Goal: Transaction & Acquisition: Purchase product/service

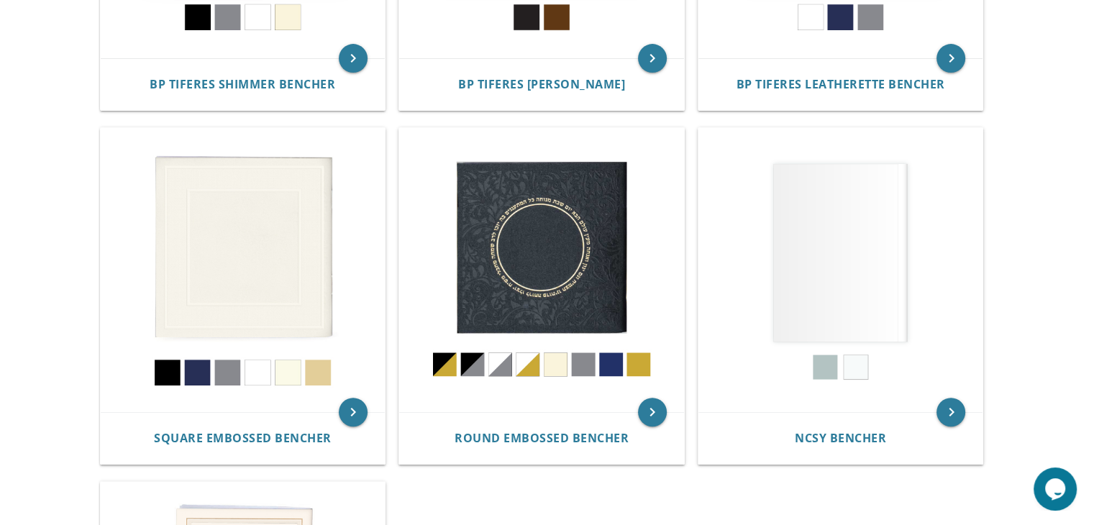
scroll to position [573, 0]
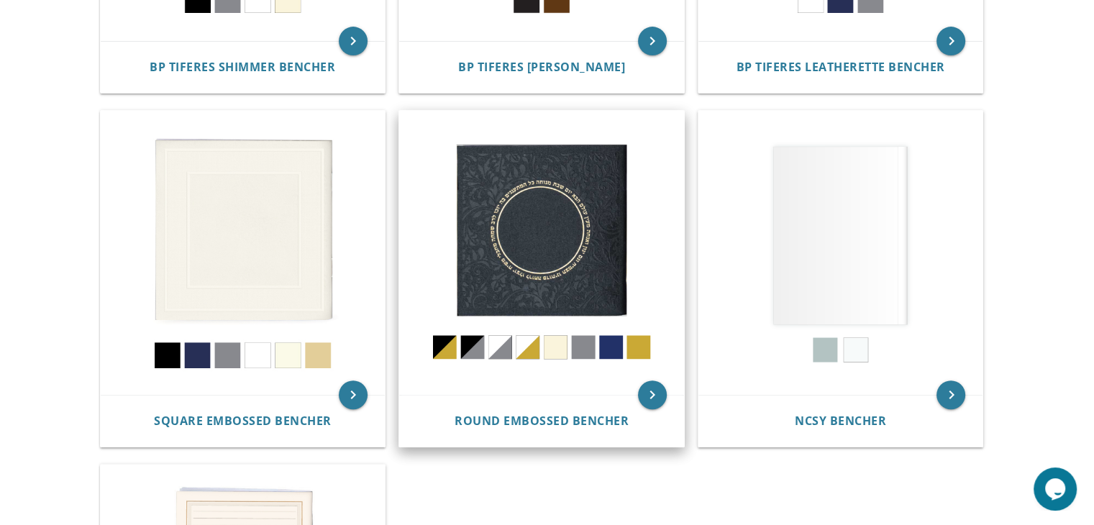
click at [561, 218] on img at bounding box center [541, 253] width 285 height 285
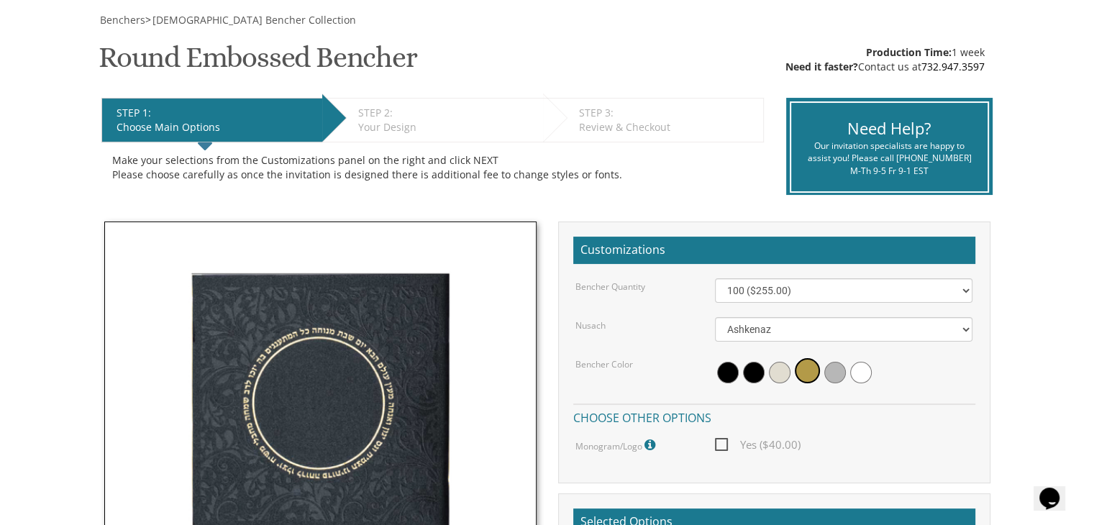
scroll to position [222, 0]
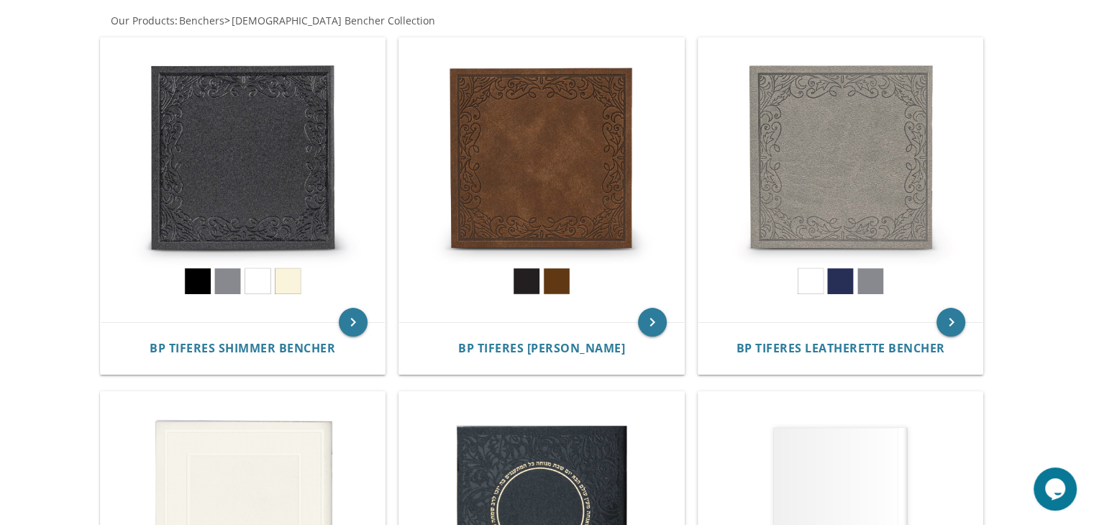
scroll to position [308, 0]
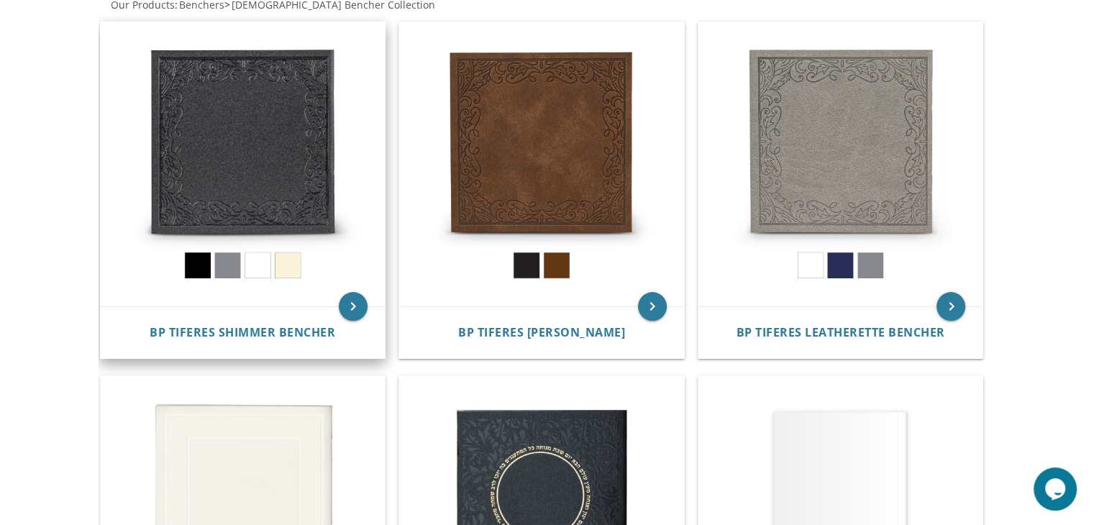
click at [257, 152] on img at bounding box center [243, 164] width 285 height 285
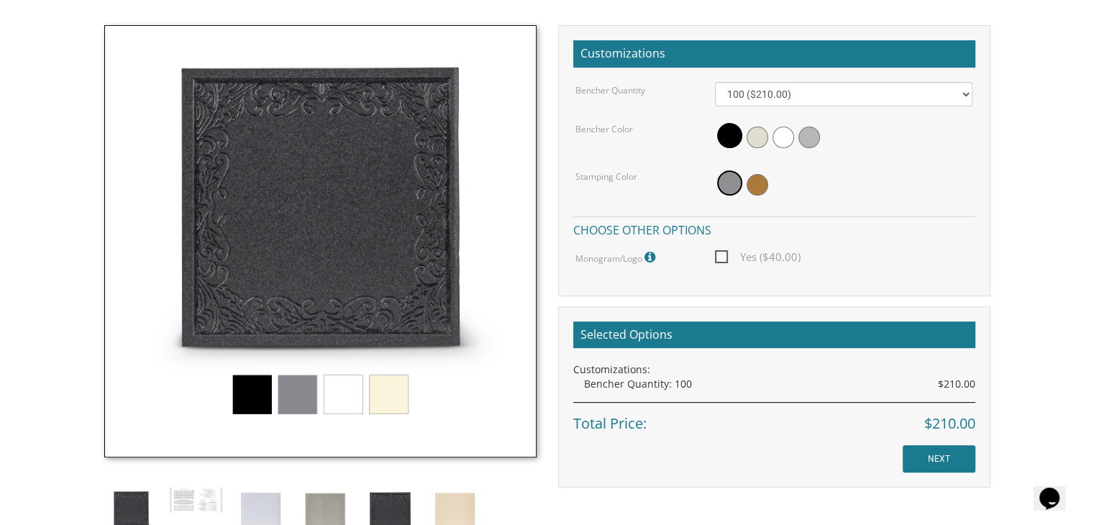
scroll to position [399, 0]
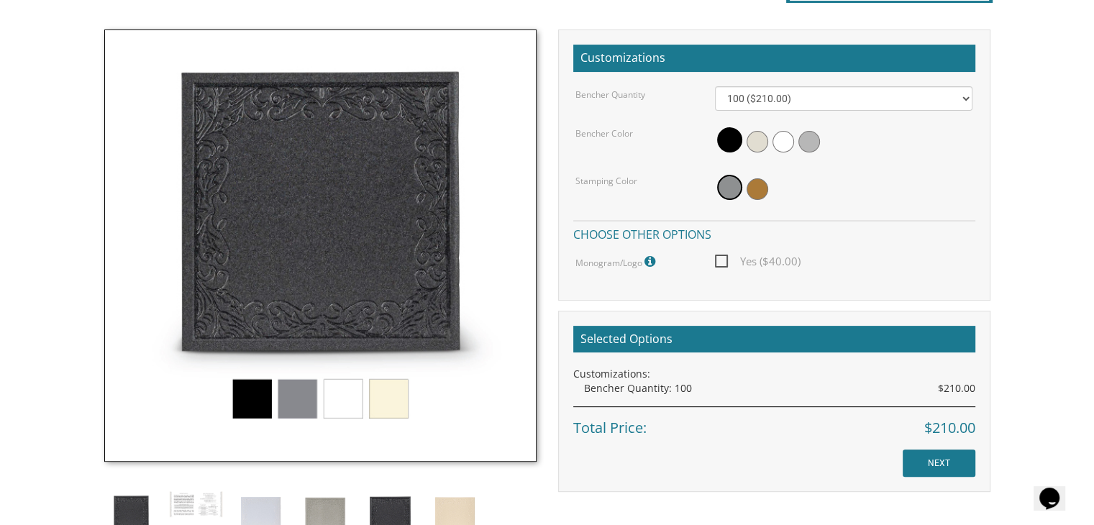
click at [248, 400] on img at bounding box center [320, 245] width 432 height 432
click at [726, 142] on span at bounding box center [729, 139] width 25 height 25
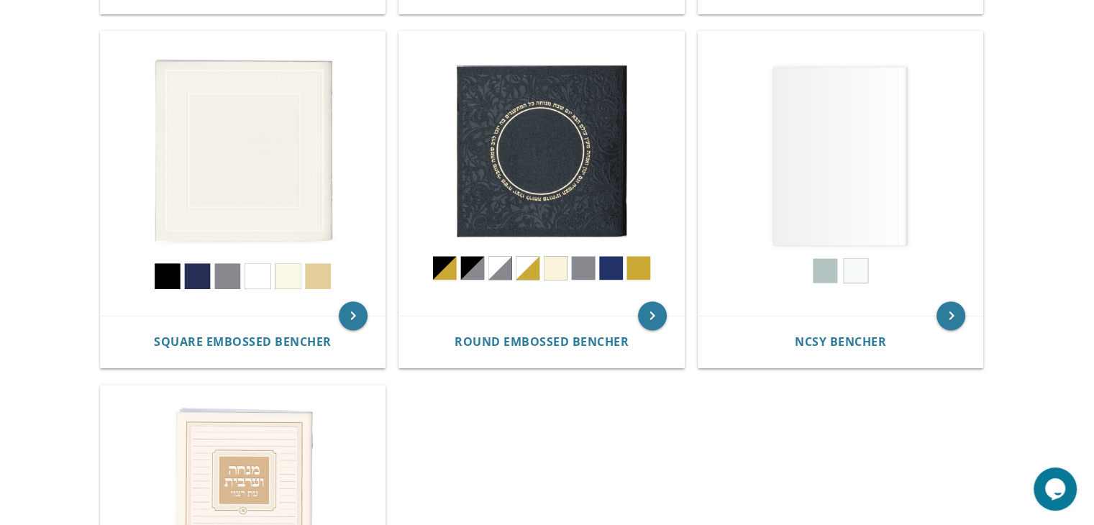
scroll to position [658, 0]
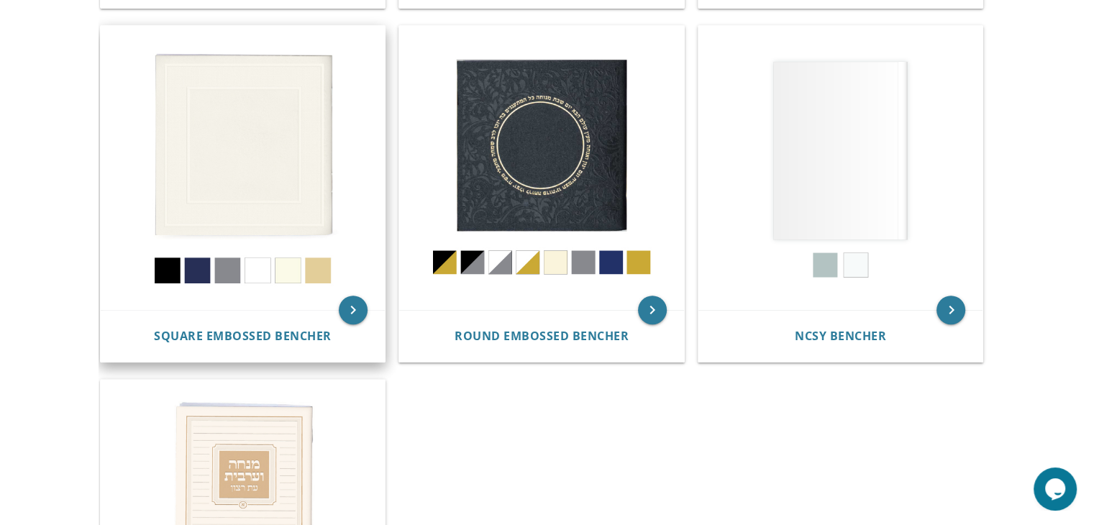
click at [291, 186] on img at bounding box center [243, 168] width 285 height 285
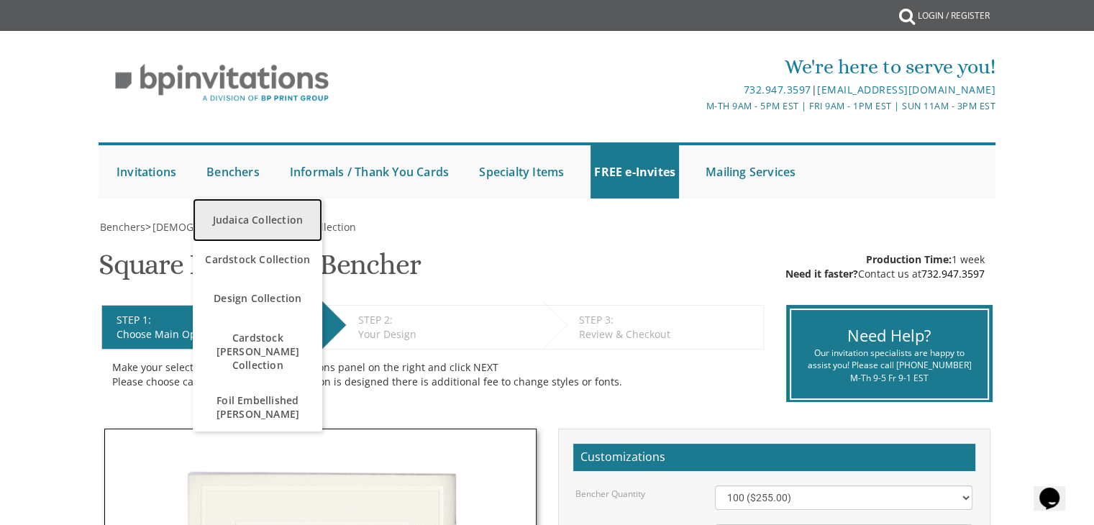
click at [248, 213] on link "Judaica Collection" at bounding box center [257, 219] width 129 height 43
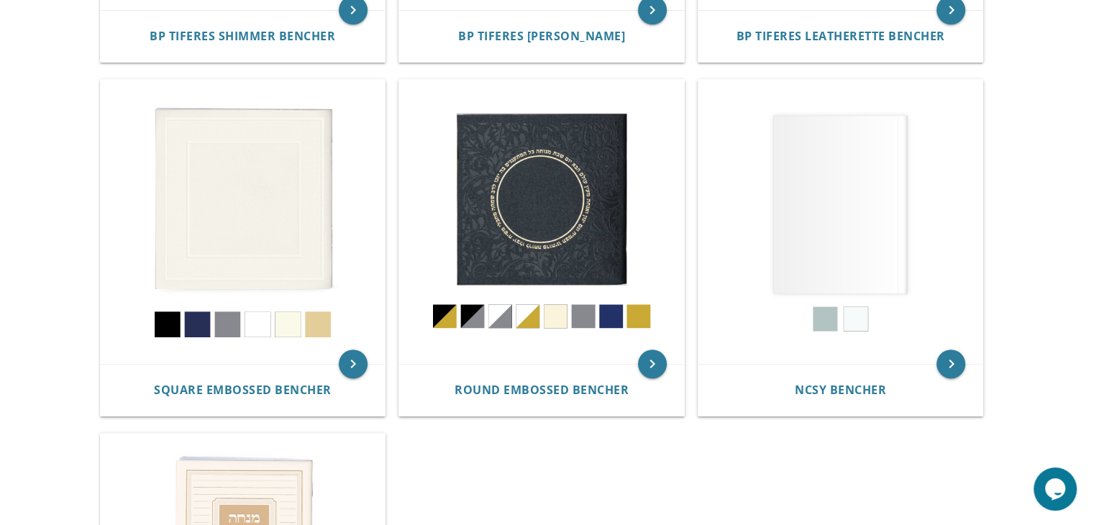
scroll to position [624, 0]
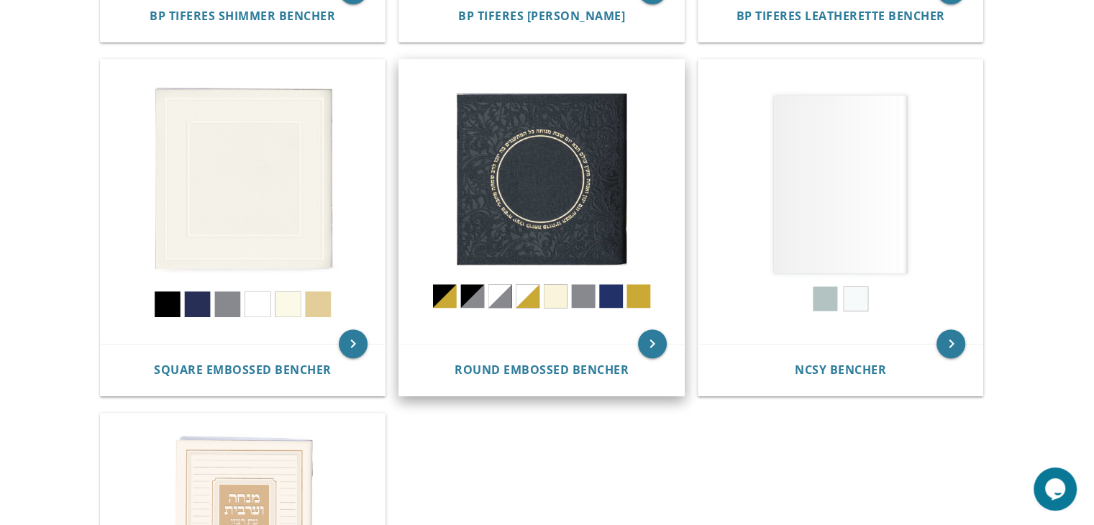
click at [585, 227] on img at bounding box center [541, 202] width 285 height 285
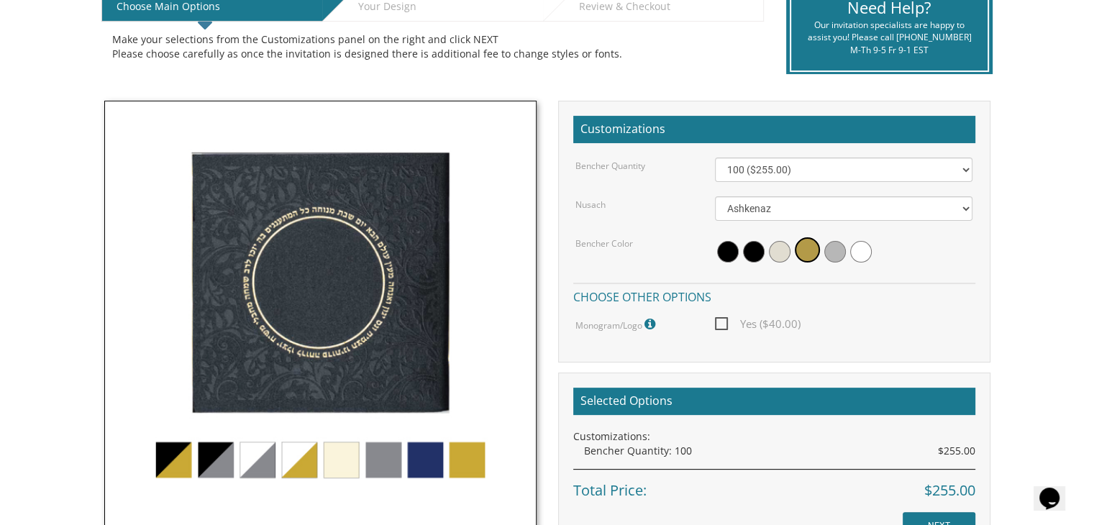
scroll to position [419, 0]
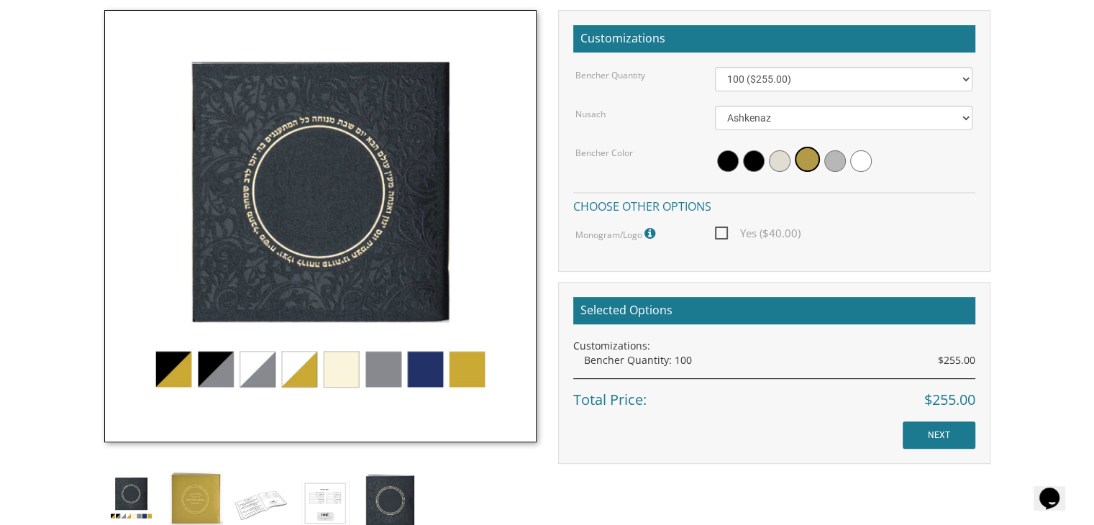
click at [178, 365] on img at bounding box center [320, 226] width 432 height 432
click at [429, 374] on img at bounding box center [320, 226] width 432 height 432
click at [346, 366] on img at bounding box center [320, 226] width 432 height 432
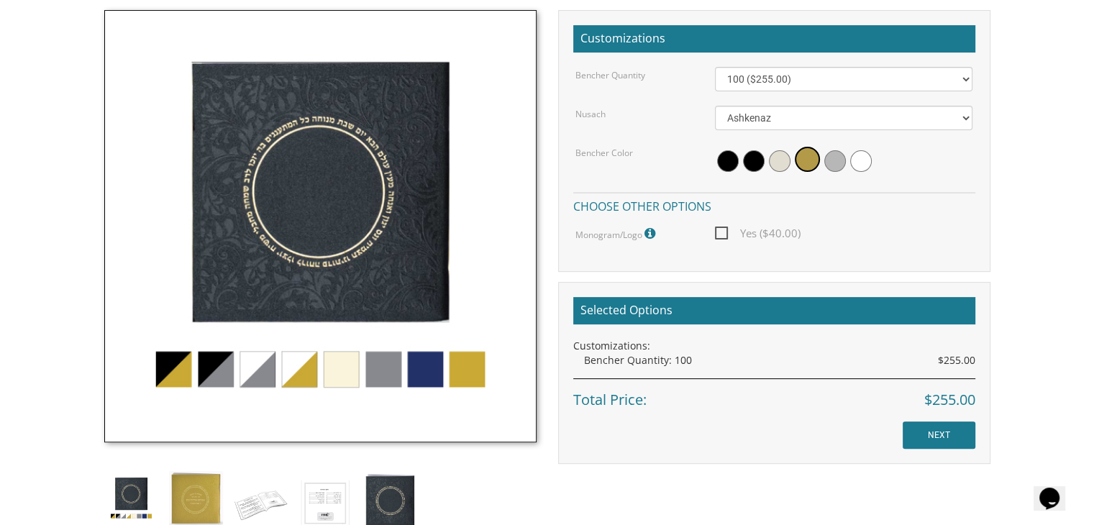
click at [346, 366] on img at bounding box center [320, 226] width 432 height 432
click at [728, 162] on span at bounding box center [728, 161] width 22 height 22
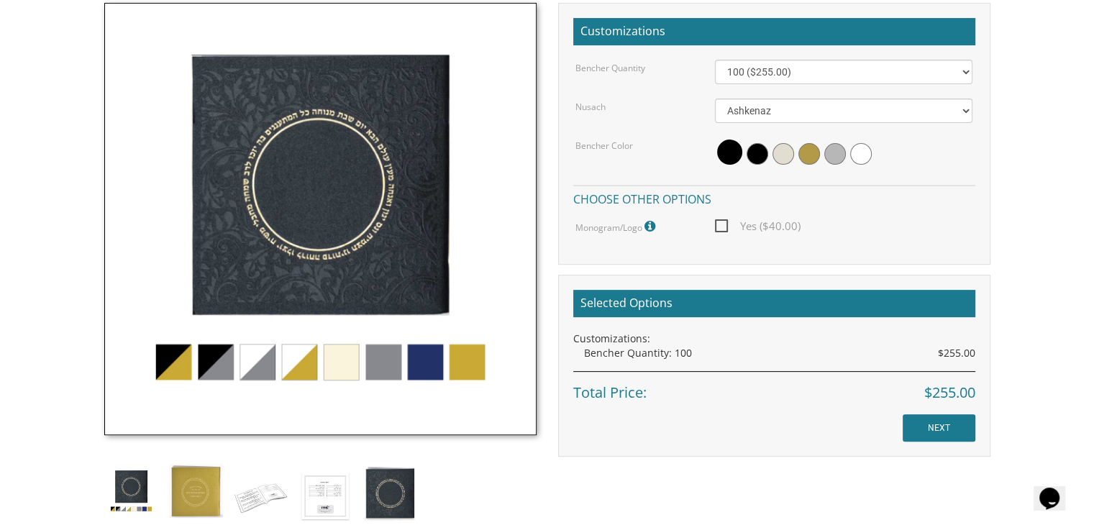
scroll to position [0, 0]
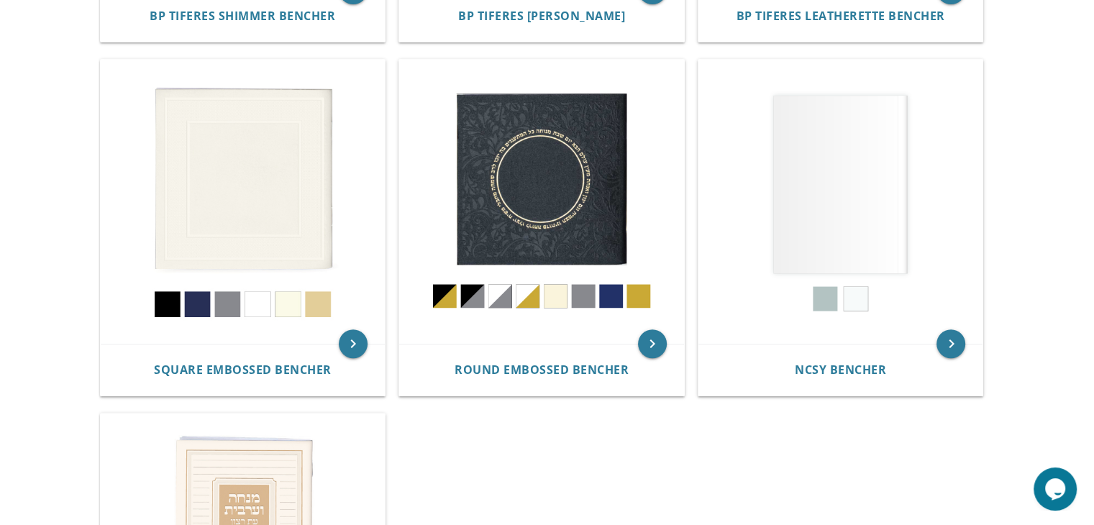
drag, startPoint x: 1104, startPoint y: 430, endPoint x: 978, endPoint y: 459, distance: 129.1
click at [978, 459] on div "keyboard_arrow_right BP Tiferes Shimmer Bencher keyboard_arrow_right BP Tiferes…" at bounding box center [547, 230] width 897 height 1062
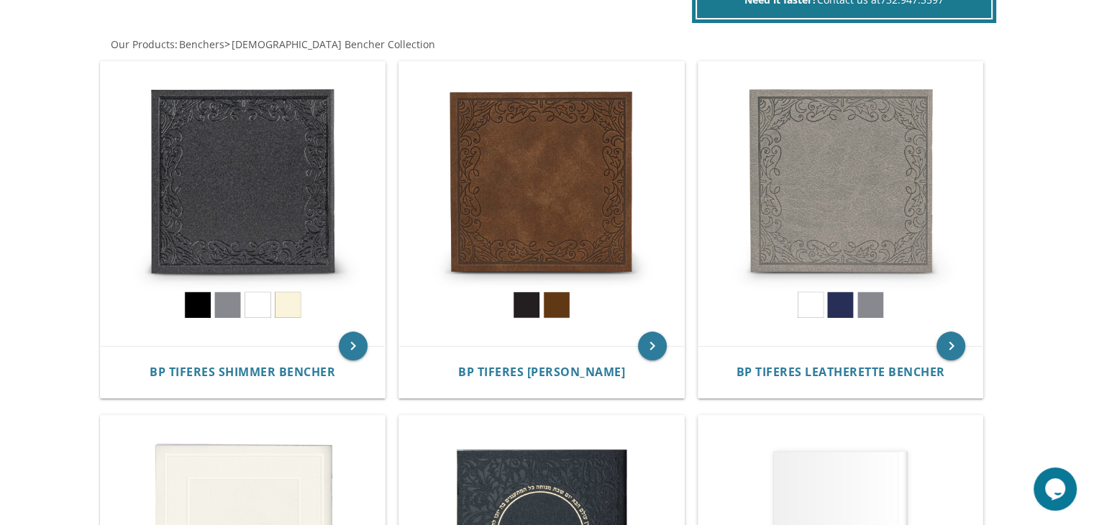
scroll to position [265, 0]
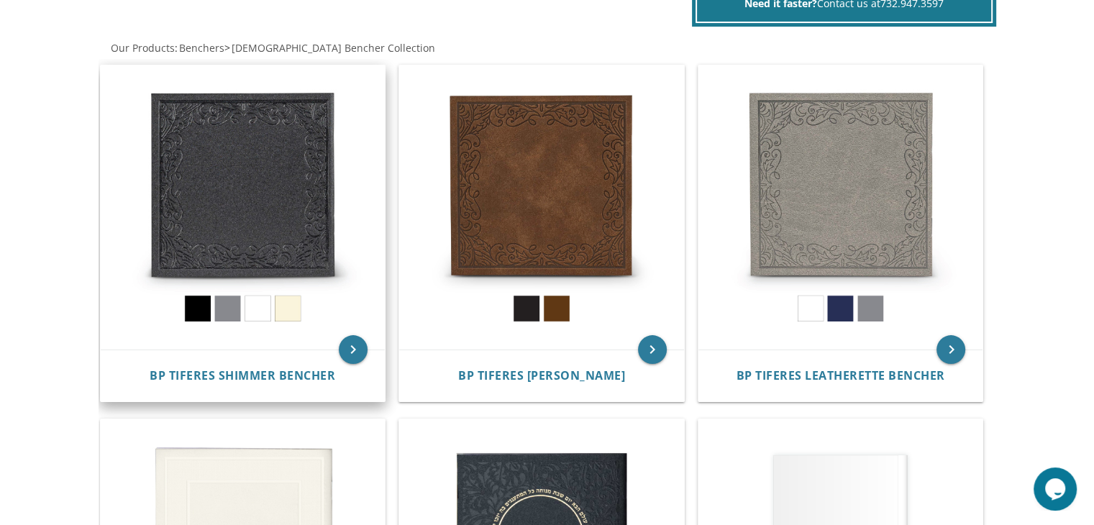
click at [195, 305] on img at bounding box center [243, 207] width 285 height 285
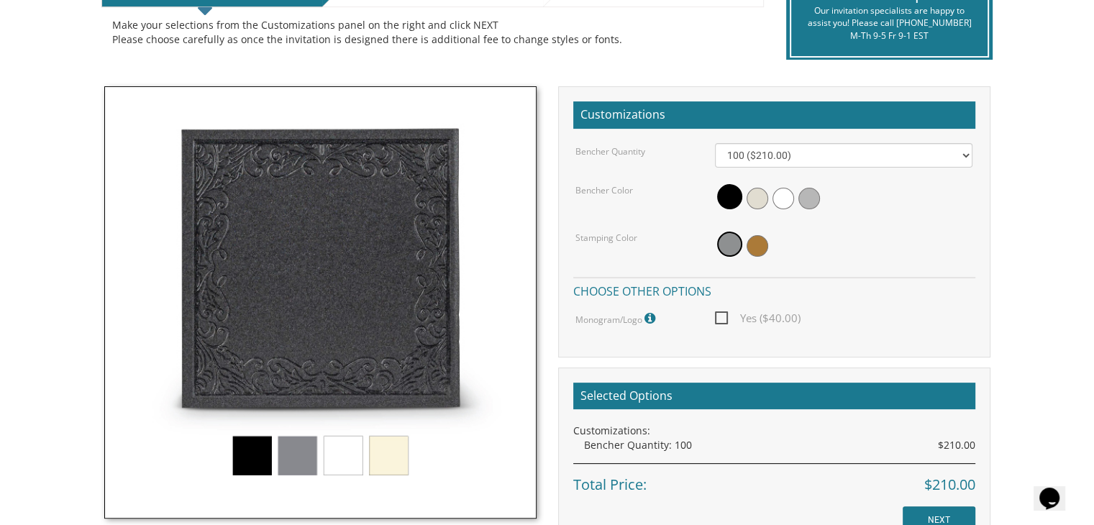
scroll to position [348, 0]
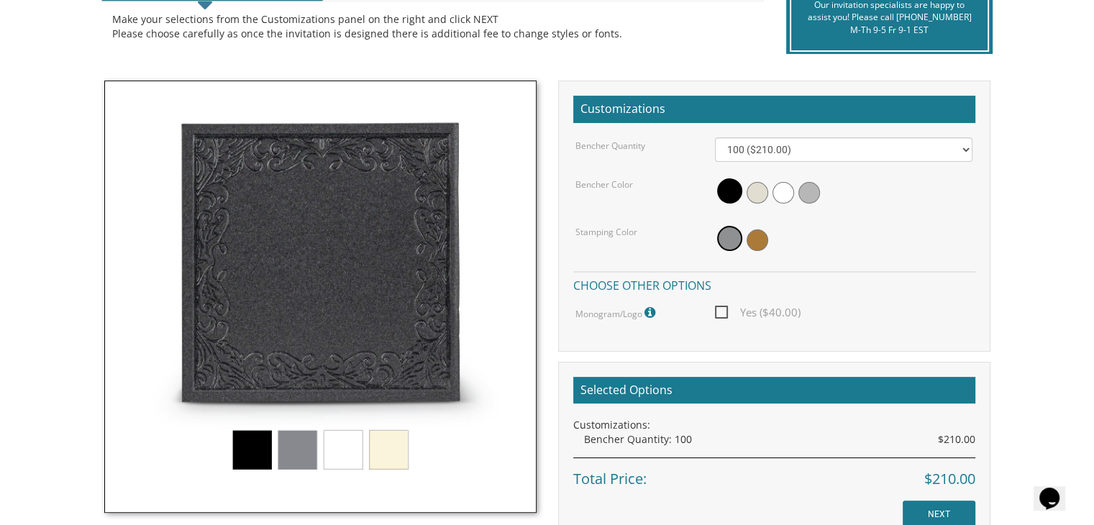
click at [239, 454] on img at bounding box center [320, 297] width 432 height 432
click at [725, 186] on span at bounding box center [729, 190] width 25 height 25
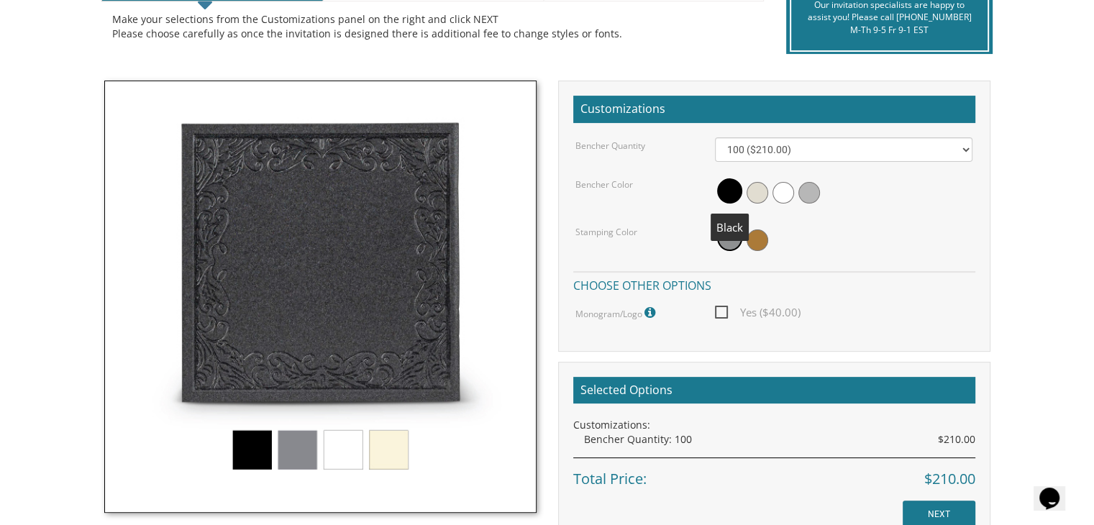
click at [725, 188] on span at bounding box center [729, 190] width 25 height 25
click at [757, 242] on span at bounding box center [758, 240] width 22 height 22
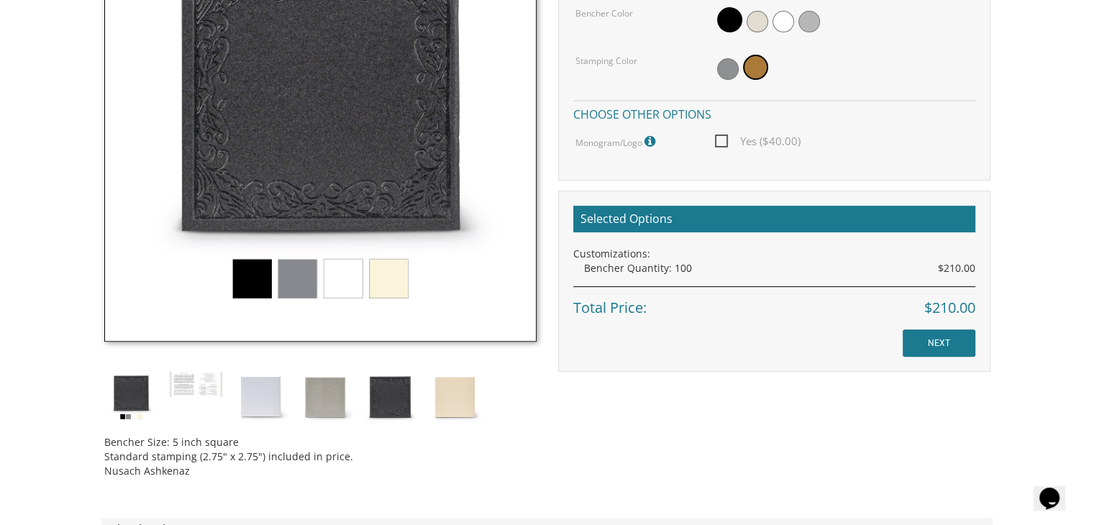
scroll to position [522, 0]
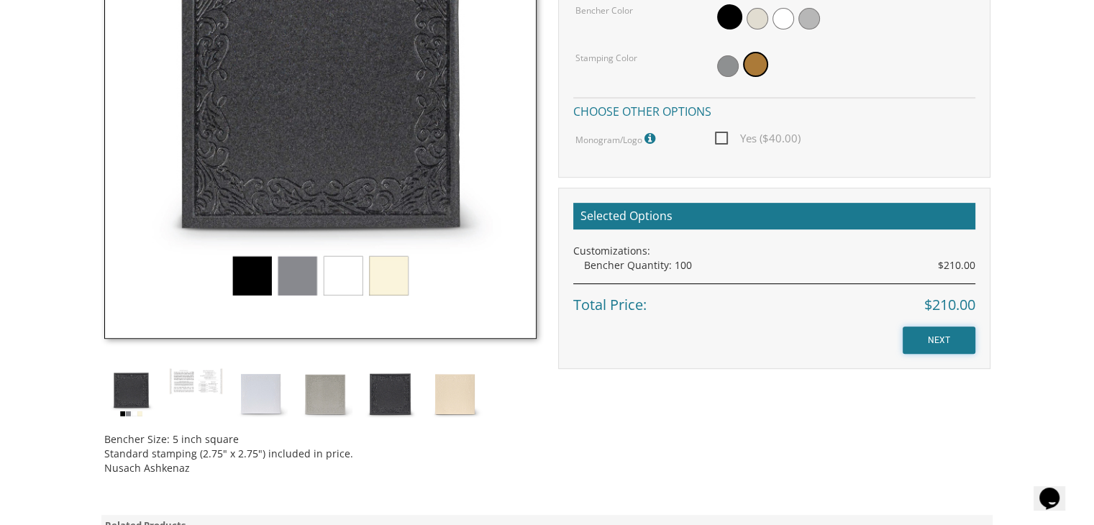
click at [946, 334] on input "NEXT" at bounding box center [939, 340] width 73 height 27
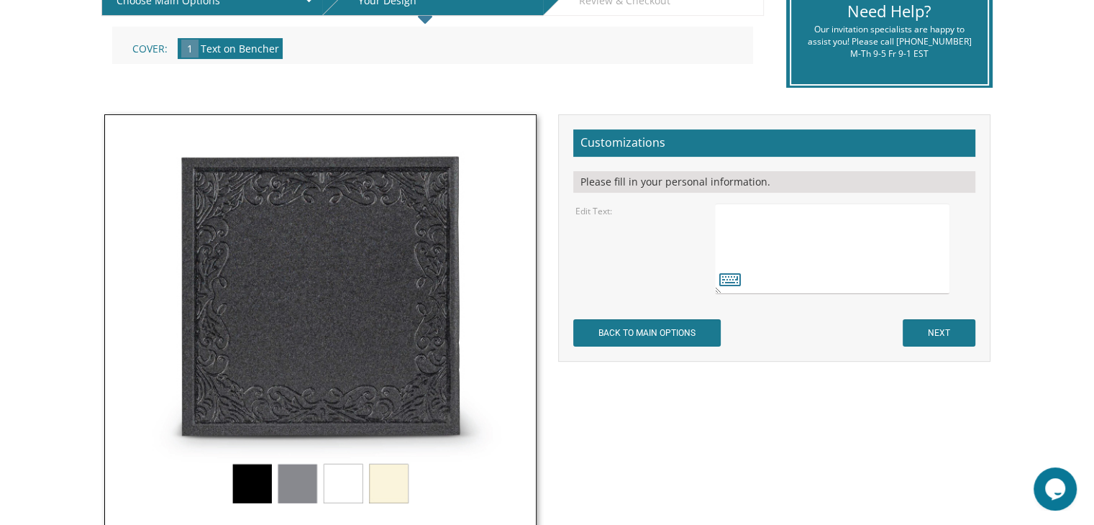
scroll to position [338, 0]
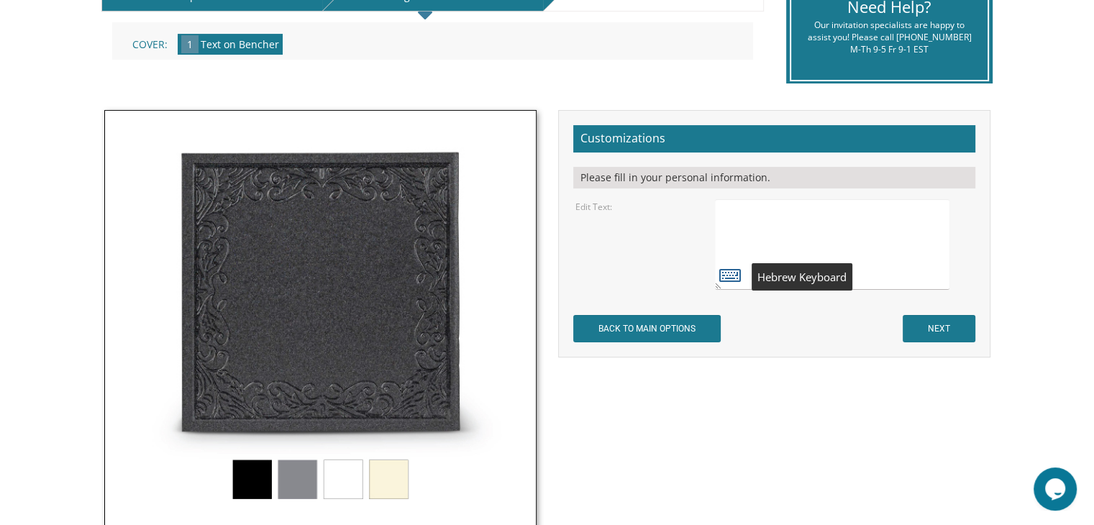
click at [730, 272] on icon at bounding box center [730, 275] width 22 height 20
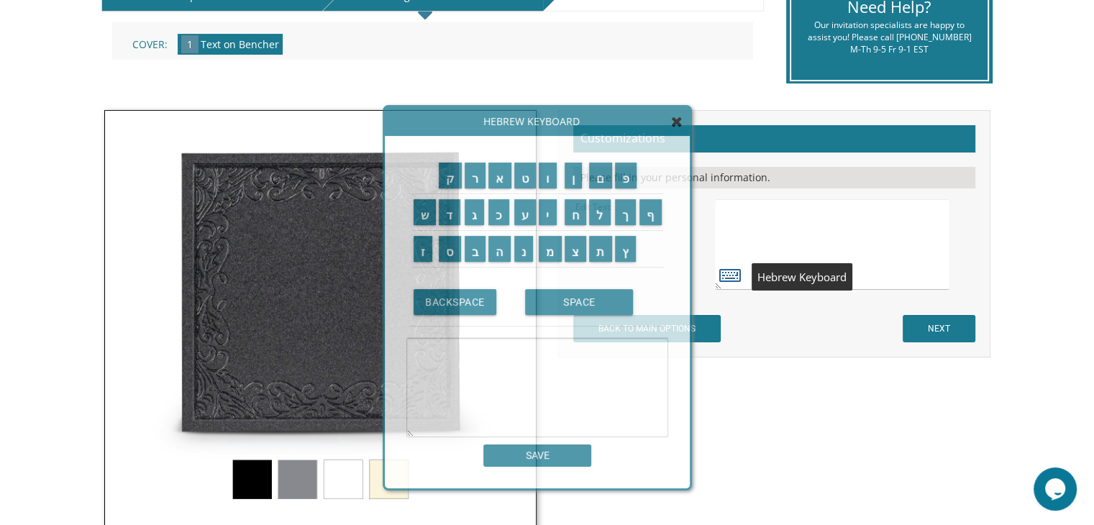
click at [730, 272] on icon at bounding box center [730, 275] width 22 height 20
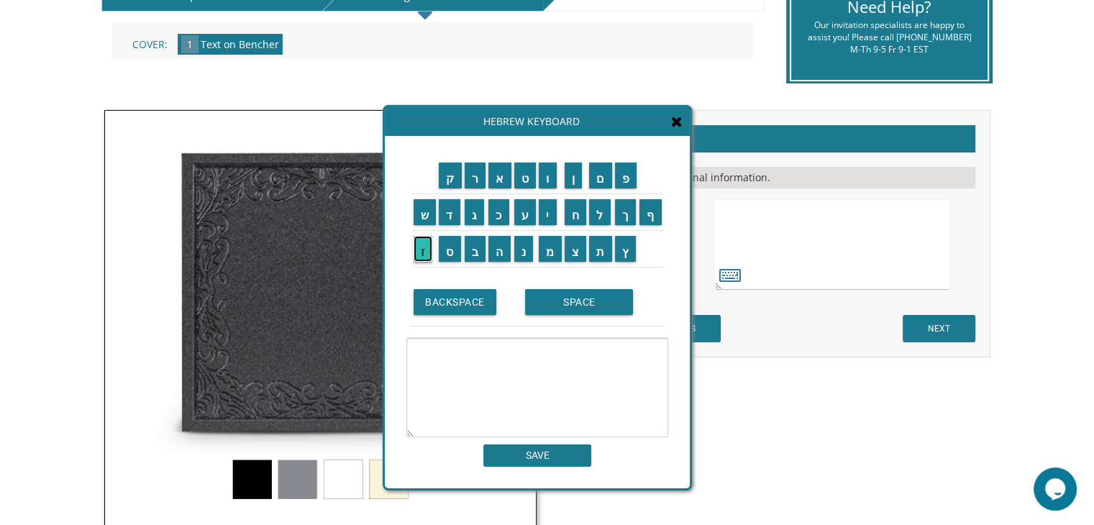
click at [419, 247] on input "ז" at bounding box center [423, 249] width 19 height 26
click at [596, 206] on input "ל" at bounding box center [600, 212] width 22 height 26
click at [547, 245] on input "מ" at bounding box center [550, 249] width 23 height 26
click at [569, 185] on input "ן" at bounding box center [574, 176] width 18 height 26
click at [581, 309] on input "SPACE" at bounding box center [579, 302] width 108 height 26
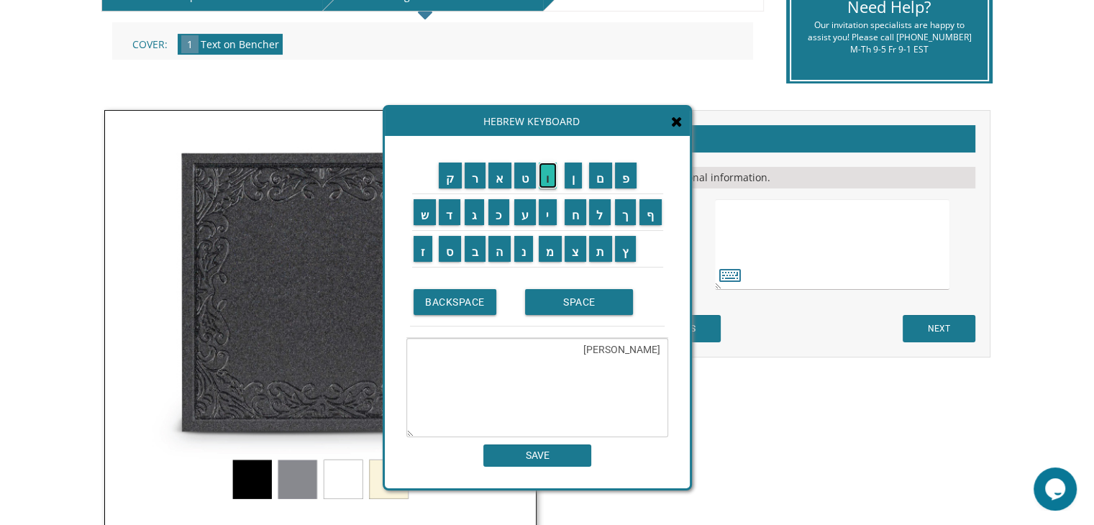
click at [547, 178] on input "ו" at bounding box center [548, 176] width 18 height 26
click at [475, 175] on input "ר" at bounding box center [476, 176] width 22 height 26
click at [471, 250] on input "ב" at bounding box center [476, 249] width 22 height 26
click at [450, 180] on input "ק" at bounding box center [450, 176] width 23 height 26
click at [496, 250] on input "ה" at bounding box center [499, 249] width 22 height 26
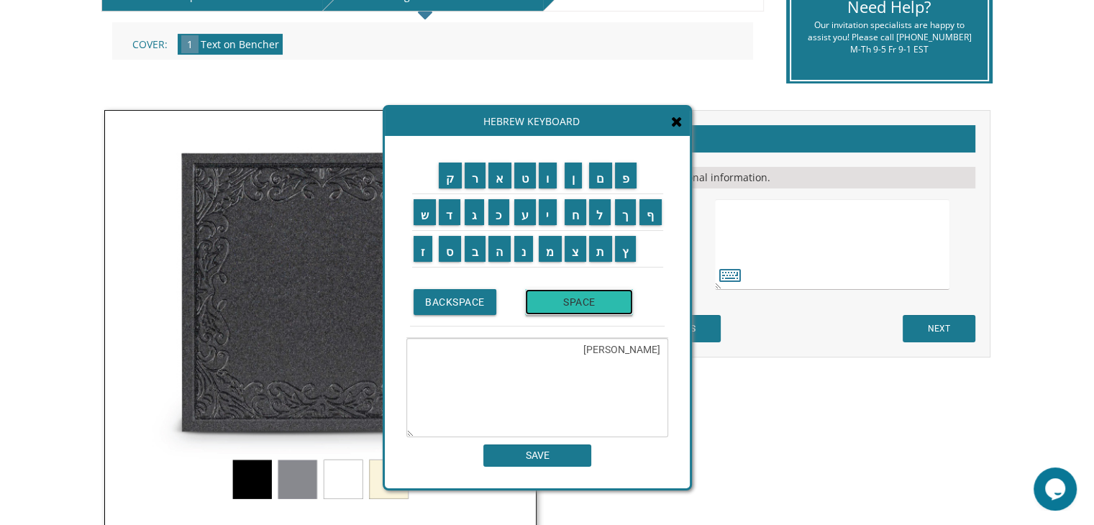
click at [554, 307] on input "SPACE" at bounding box center [579, 302] width 108 height 26
click at [426, 246] on input "ז" at bounding box center [423, 249] width 19 height 26
click at [547, 219] on input "י" at bounding box center [548, 212] width 18 height 26
click at [594, 217] on input "ל" at bounding box center [600, 212] width 22 height 26
click at [478, 247] on input "ב" at bounding box center [476, 249] width 22 height 26
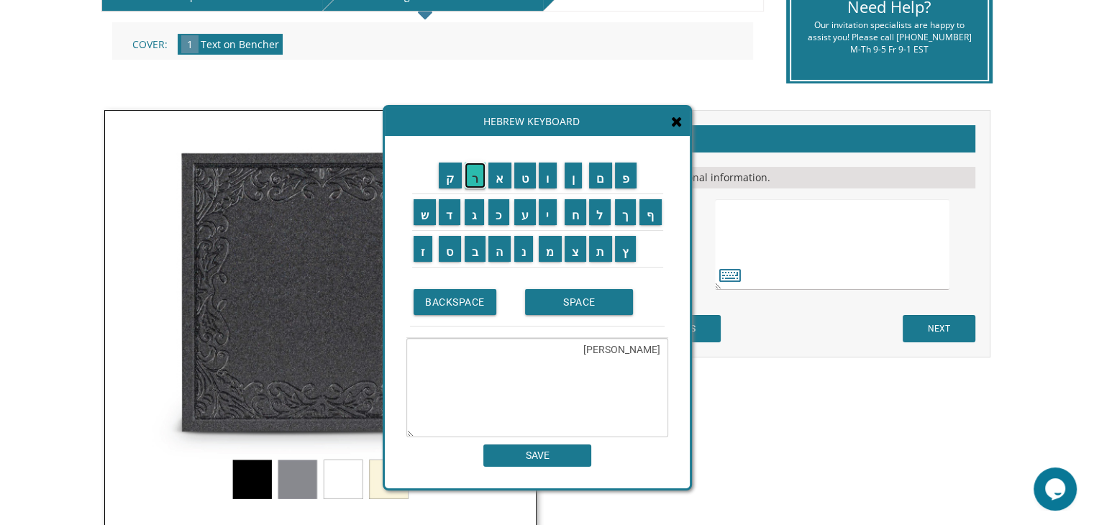
click at [473, 178] on input "ר" at bounding box center [476, 176] width 22 height 26
click at [428, 212] on input "ש" at bounding box center [425, 212] width 23 height 26
click at [516, 178] on input "ט" at bounding box center [525, 176] width 22 height 26
click at [545, 211] on input "י" at bounding box center [548, 212] width 18 height 26
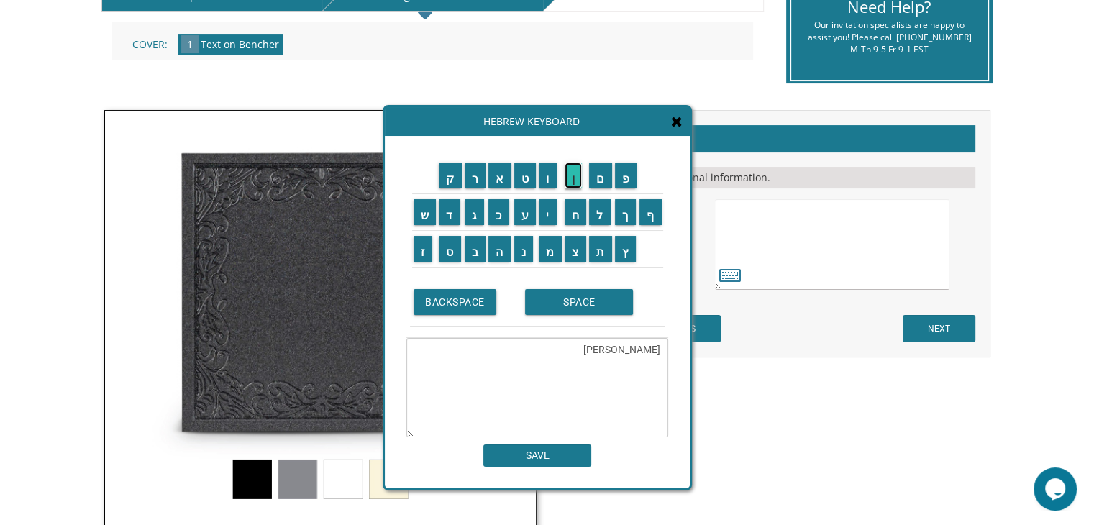
click at [569, 178] on input "ן" at bounding box center [574, 176] width 18 height 26
click at [611, 394] on textarea "זלמן ורבקה זילברשטיין" at bounding box center [537, 387] width 262 height 99
click at [561, 393] on textarea "זלמן ורבקה זילברשטיין" at bounding box center [537, 387] width 262 height 99
click at [662, 392] on textarea "זלמן ורבקה זילברשטיין" at bounding box center [537, 387] width 262 height 99
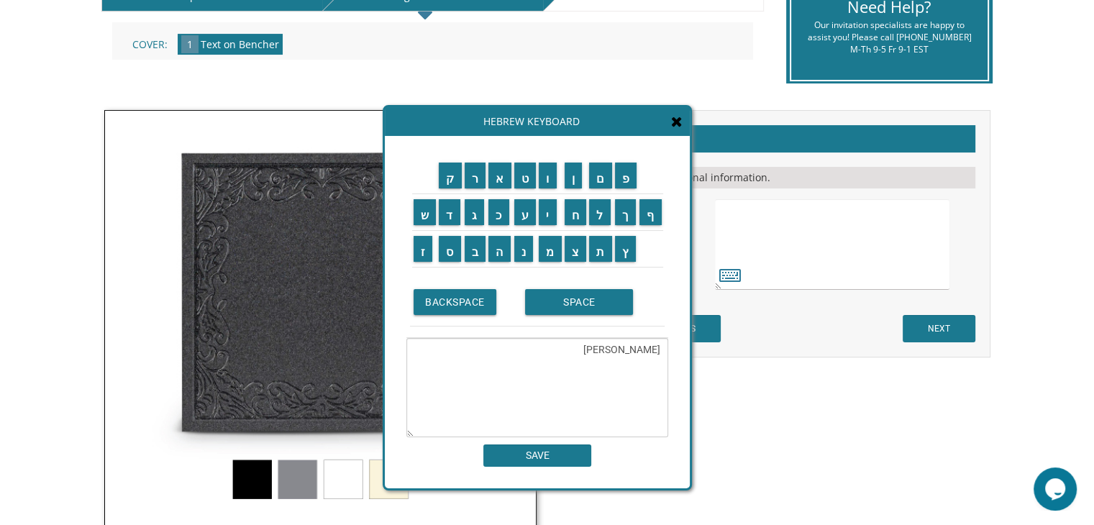
click at [662, 392] on textarea "זלמן ורבקה זילברשטיין" at bounding box center [537, 387] width 262 height 99
click at [562, 364] on textarea "זלמן ורבקה זילברשטיין" at bounding box center [537, 387] width 262 height 99
click at [662, 367] on textarea "זלמן ורבקה זילברשטיין" at bounding box center [537, 387] width 262 height 99
click at [561, 367] on textarea "זלמן ורבקה זילברשטיין" at bounding box center [537, 387] width 262 height 99
click at [498, 217] on input "כ" at bounding box center [498, 212] width 21 height 26
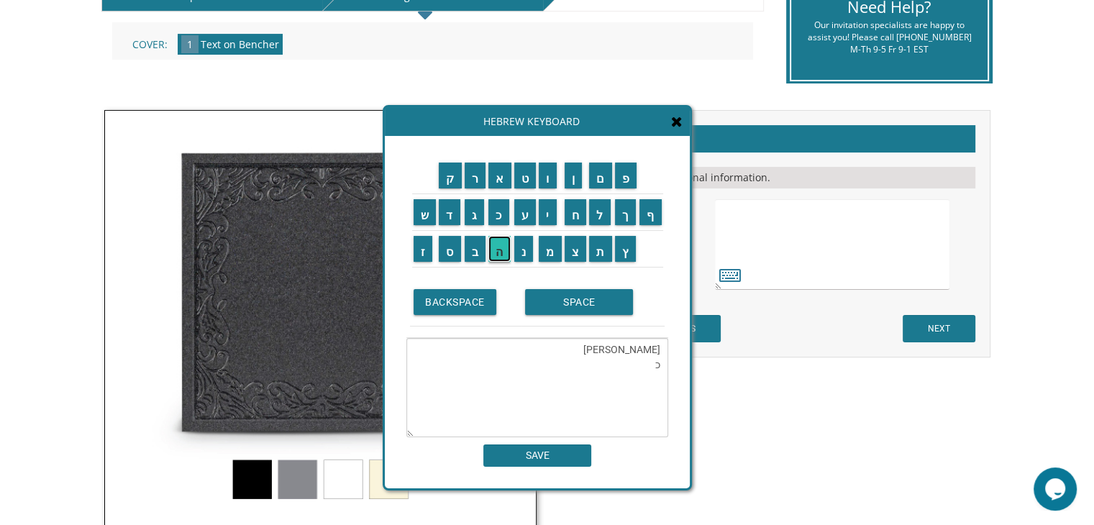
click at [493, 251] on input "ה" at bounding box center [499, 249] width 22 height 26
click at [503, 248] on input "ה" at bounding box center [499, 249] width 22 height 26
click at [506, 176] on input "א" at bounding box center [499, 176] width 23 height 26
click at [600, 216] on input "ל" at bounding box center [600, 212] width 22 height 26
click at [552, 184] on input "ו" at bounding box center [548, 176] width 18 height 26
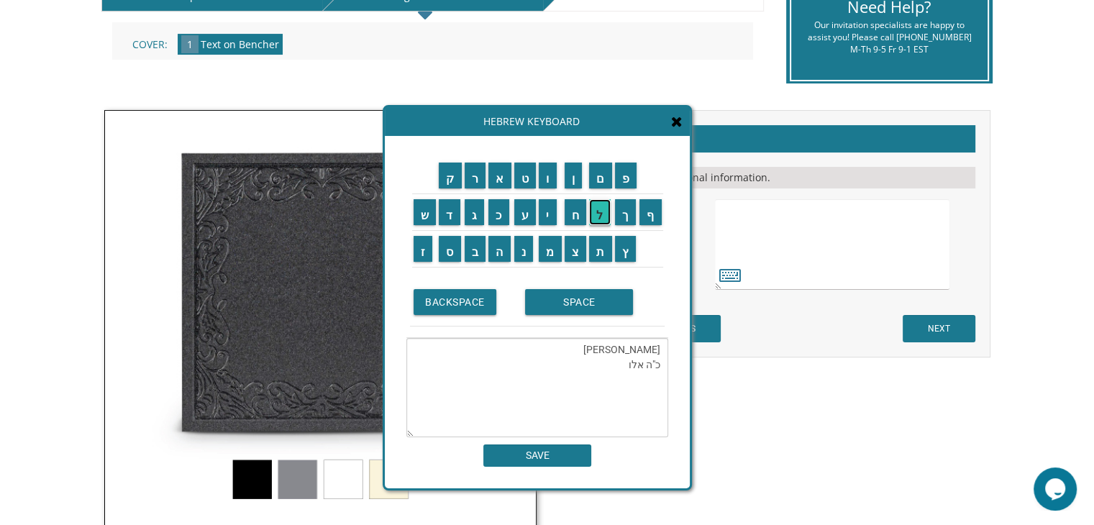
click at [603, 214] on input "ל" at bounding box center [600, 212] width 22 height 26
click at [594, 248] on input "ת" at bounding box center [600, 249] width 23 height 26
click at [420, 213] on input "ש" at bounding box center [425, 212] width 23 height 26
click at [621, 176] on input "פ" at bounding box center [626, 176] width 22 height 26
click at [499, 251] on input "ה" at bounding box center [499, 249] width 22 height 26
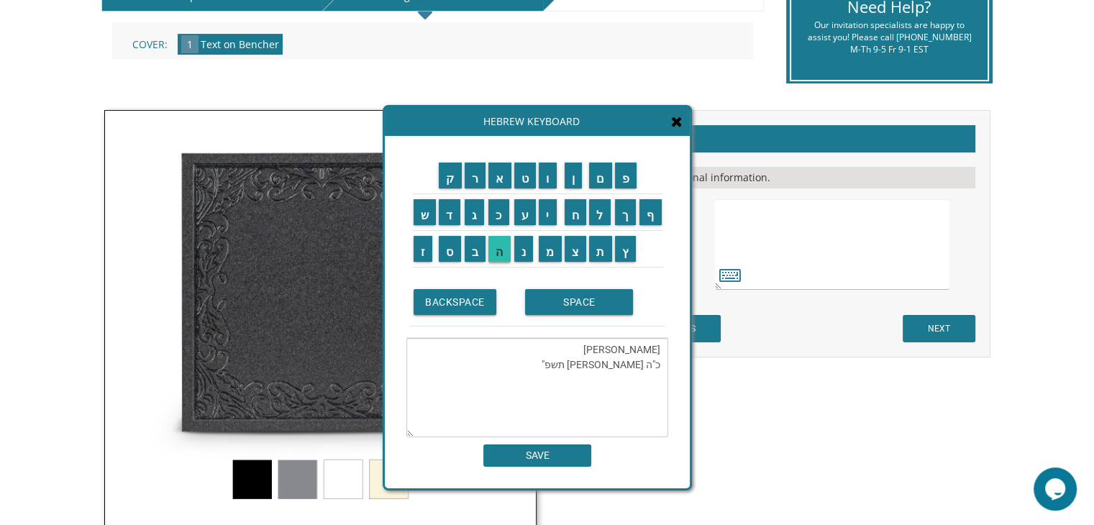
type textarea "זלמן ורבקה זילברשטיין כ"ה אלול תשפ"ה"
click at [527, 455] on input "SAVE" at bounding box center [537, 455] width 108 height 22
type textarea "זלמן ורבקה זילברשטיין כ"ה אלול תשפ"ה"
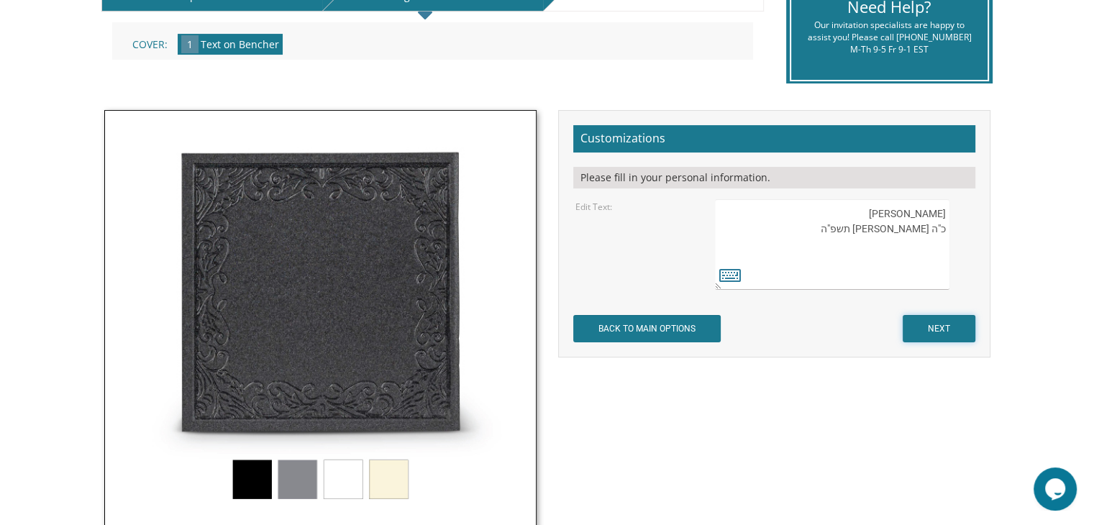
click at [923, 329] on input "NEXT" at bounding box center [939, 328] width 73 height 27
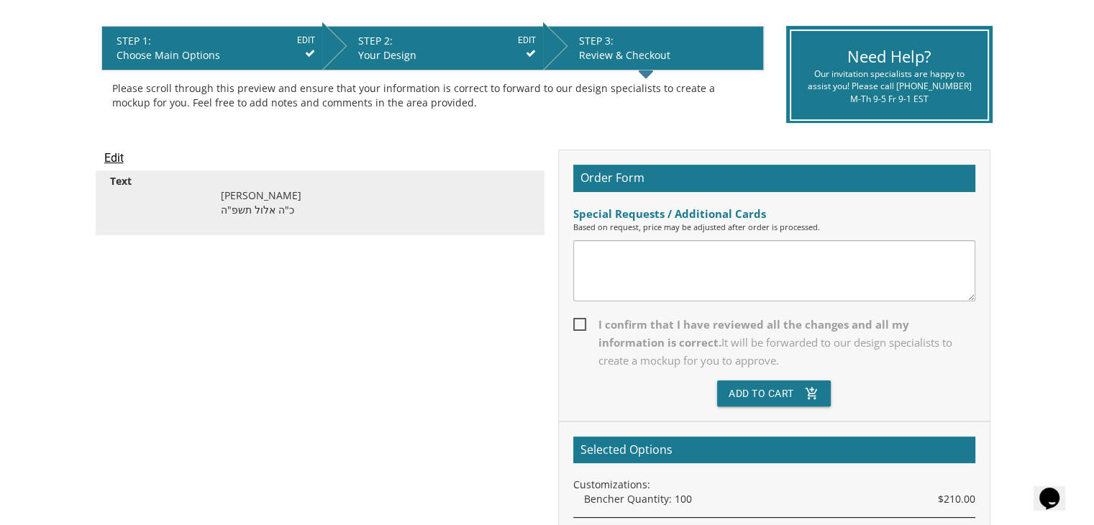
scroll to position [282, 0]
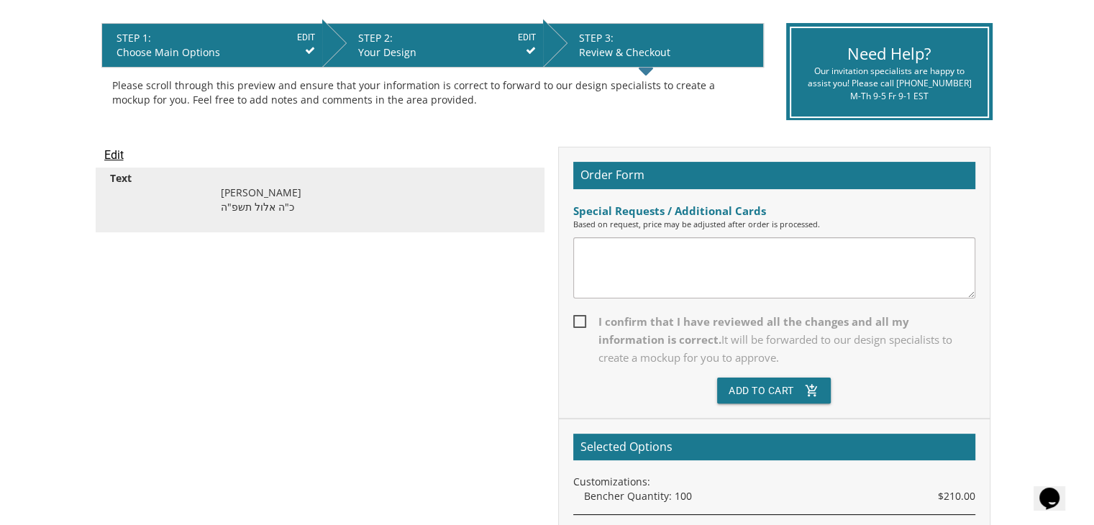
click at [575, 318] on span "I confirm that I have reviewed all the changes and all my information is correc…" at bounding box center [774, 340] width 402 height 54
click at [575, 318] on input "I confirm that I have reviewed all the changes and all my information is correc…" at bounding box center [577, 320] width 9 height 9
click at [575, 318] on span "I confirm that I have reviewed all the changes and all my information is correc…" at bounding box center [774, 340] width 402 height 54
click at [575, 318] on input "I confirm that I have reviewed all the changes and all my information is correc…" at bounding box center [577, 320] width 9 height 9
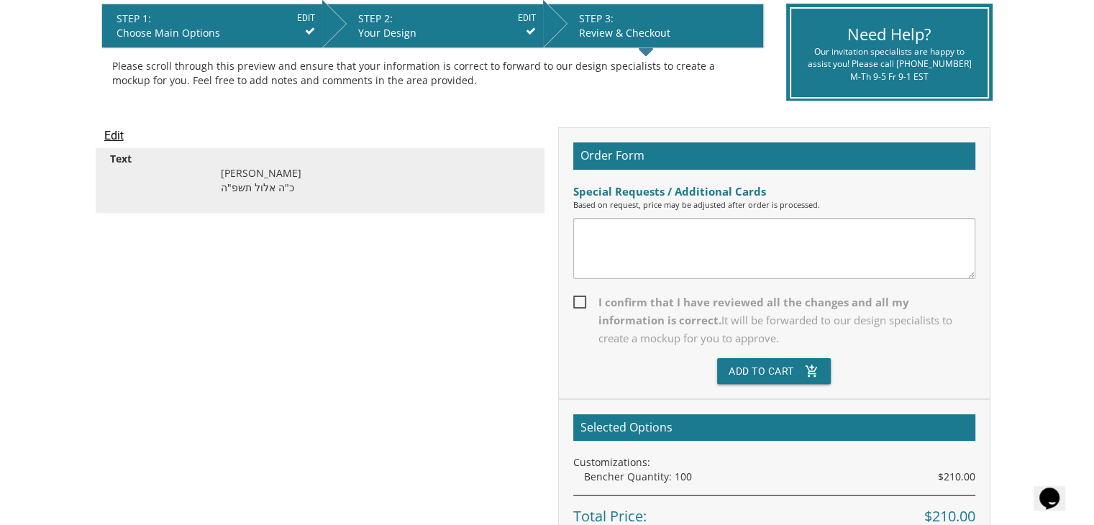
scroll to position [304, 0]
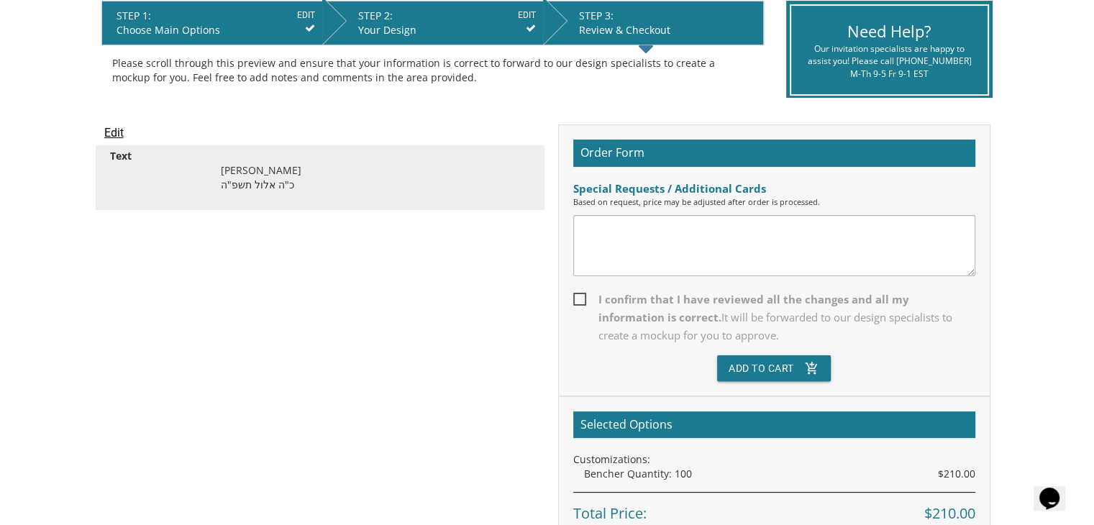
click at [577, 293] on span "I confirm that I have reviewed all the changes and all my information is correc…" at bounding box center [774, 318] width 402 height 54
click at [577, 293] on input "I confirm that I have reviewed all the changes and all my information is correc…" at bounding box center [577, 297] width 9 height 9
checkbox input "true"
click at [741, 374] on button "Add To Cart add_shopping_cart" at bounding box center [774, 368] width 114 height 26
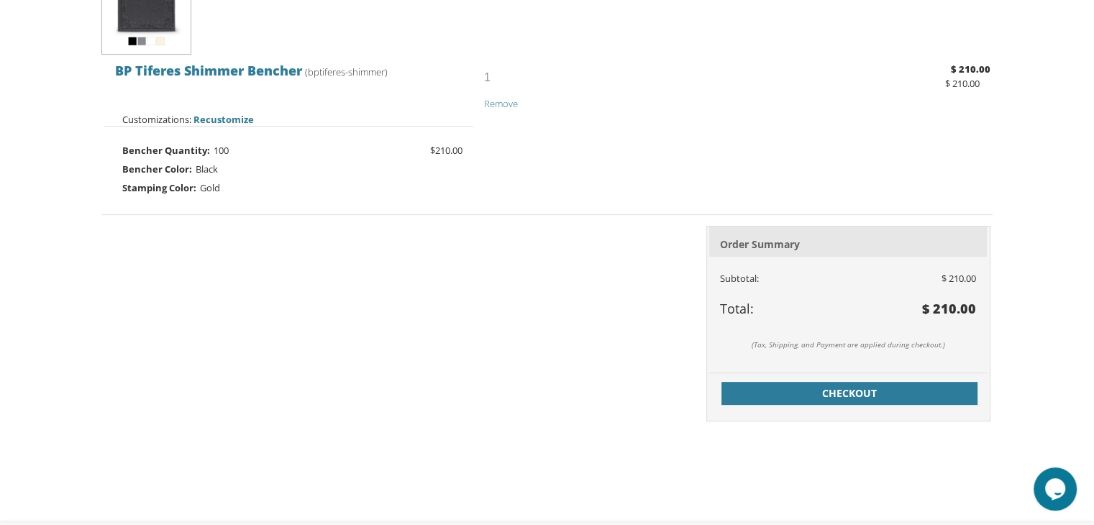
scroll to position [413, 0]
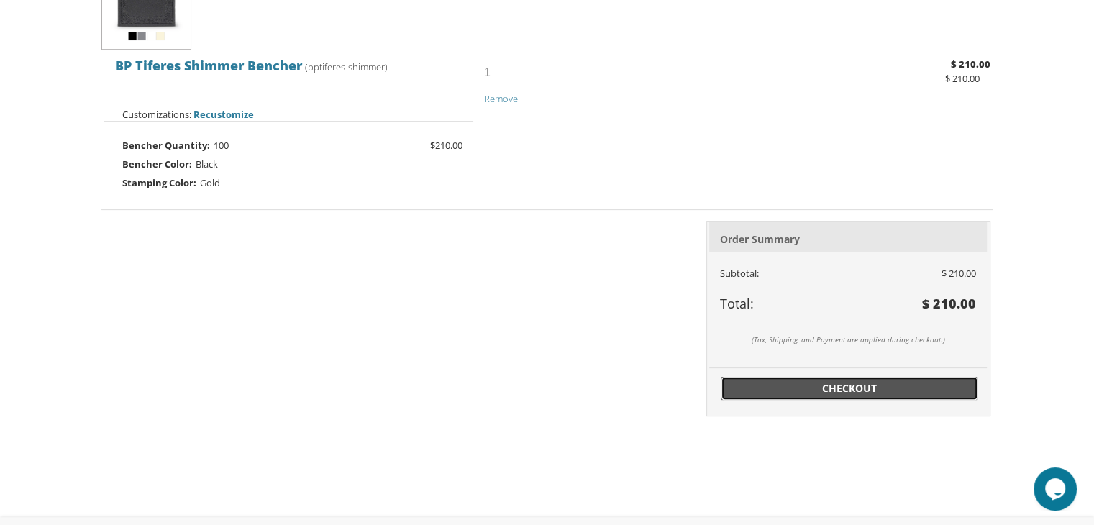
click at [896, 381] on span "Checkout" at bounding box center [849, 388] width 239 height 14
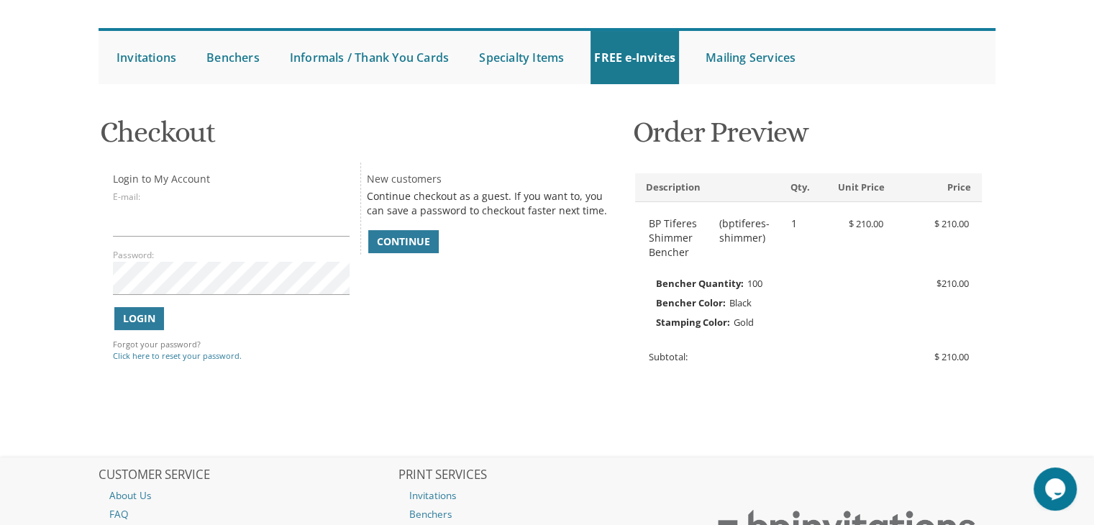
scroll to position [127, 0]
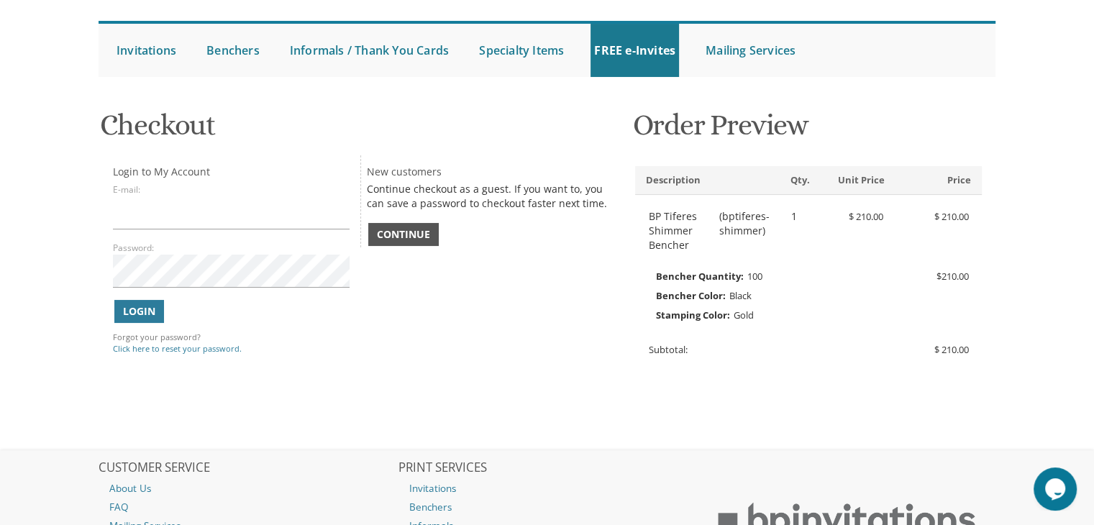
click at [394, 234] on span "Continue" at bounding box center [403, 234] width 53 height 14
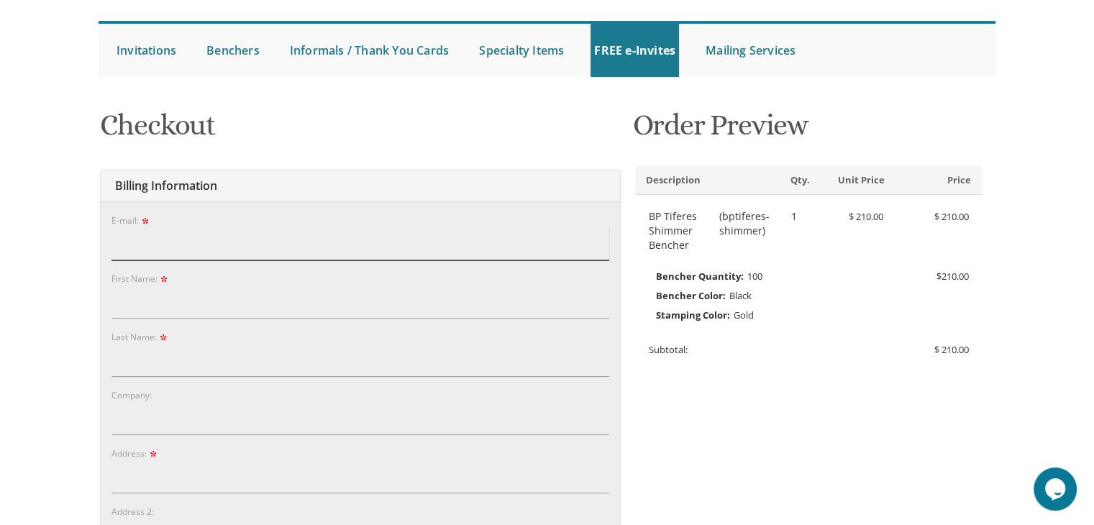
click at [128, 229] on input "E-mail:" at bounding box center [360, 243] width 498 height 33
type input "elkiesilverstein@gmail.com"
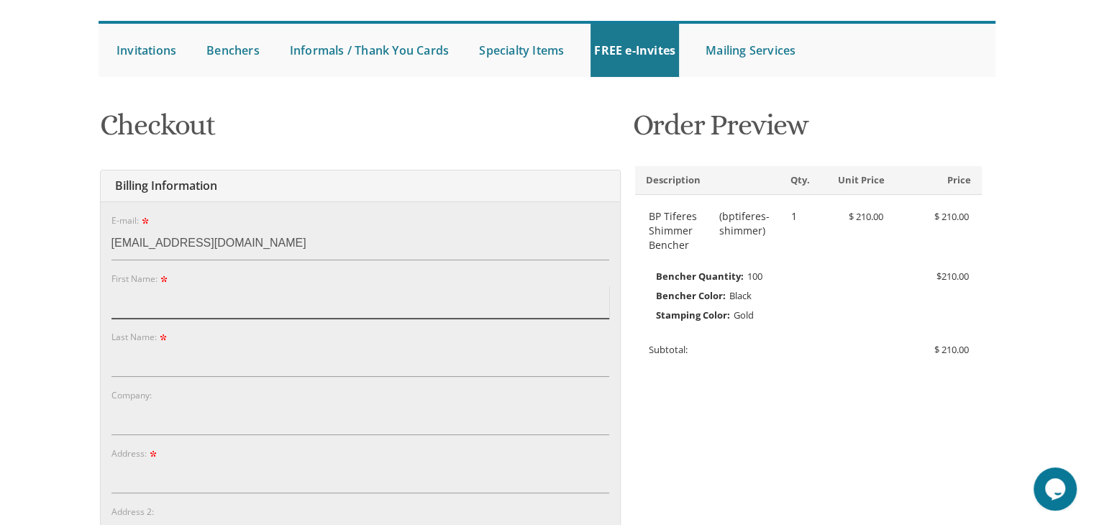
click at [120, 293] on input "First Name:" at bounding box center [360, 302] width 498 height 33
type input "Elkie"
type input "Silverstein"
type input "[STREET_ADDRESS]"
type input "Southfield"
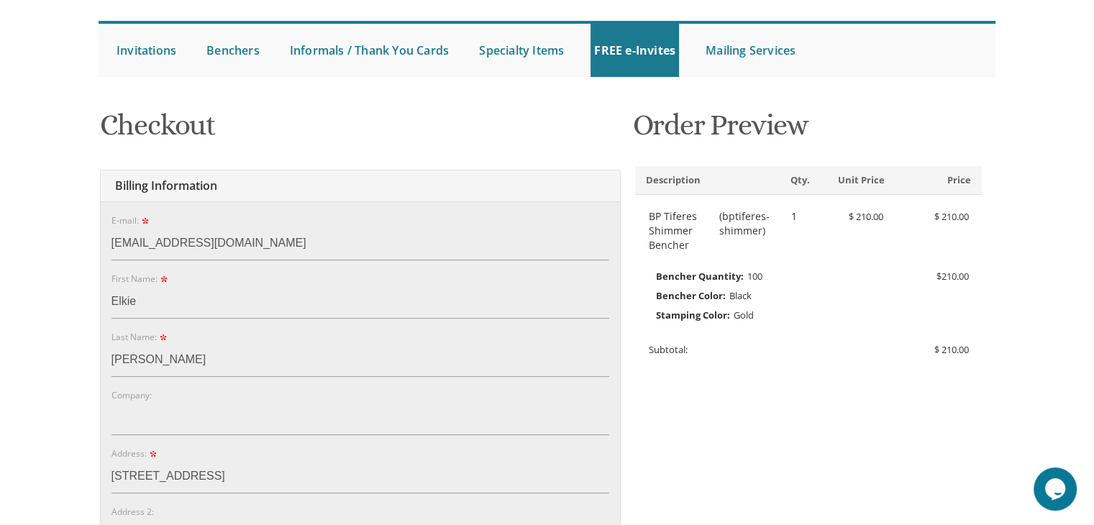
type input "48075"
select select "MI"
type input "2482175928"
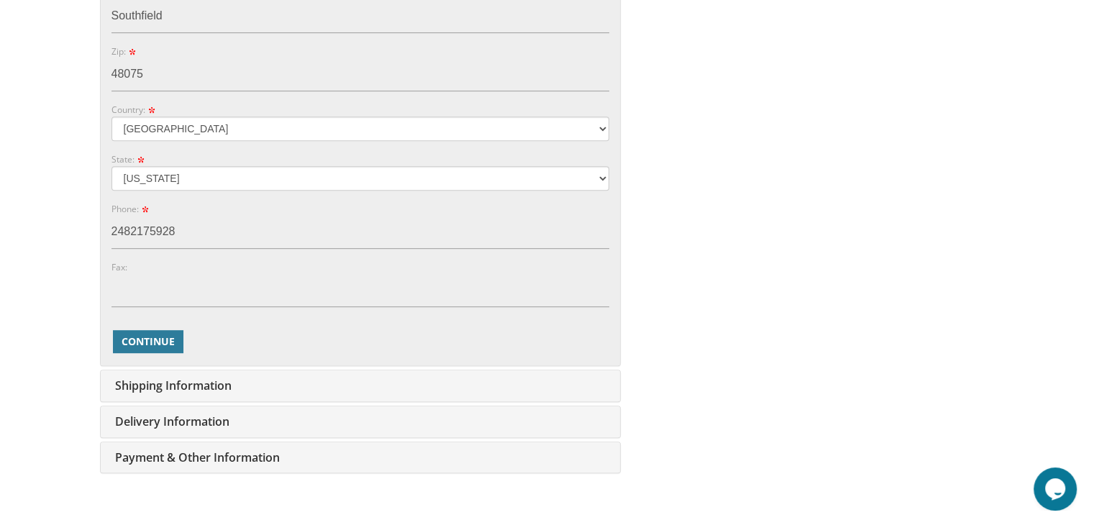
scroll to position [707, 0]
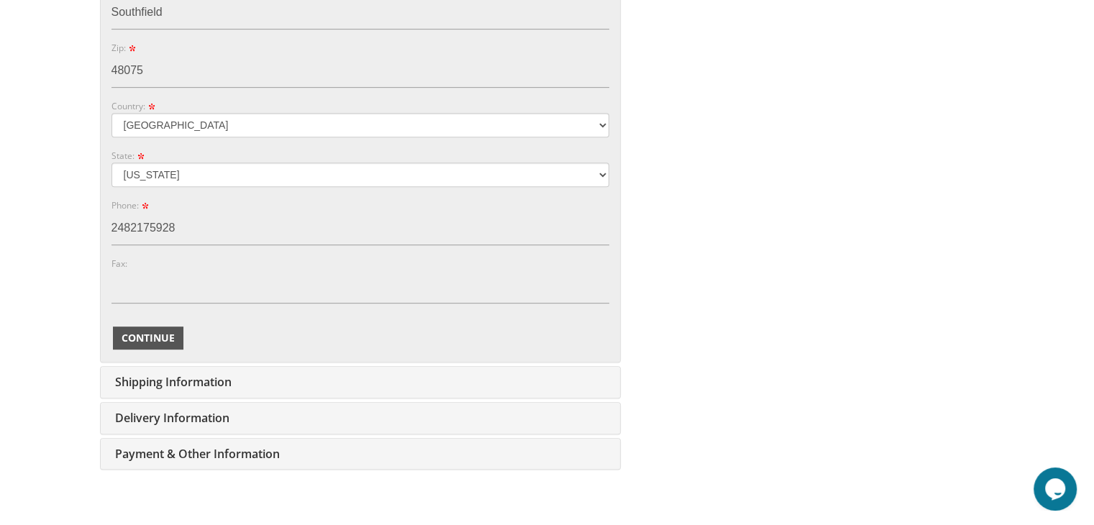
click at [167, 331] on span "Continue" at bounding box center [148, 338] width 53 height 14
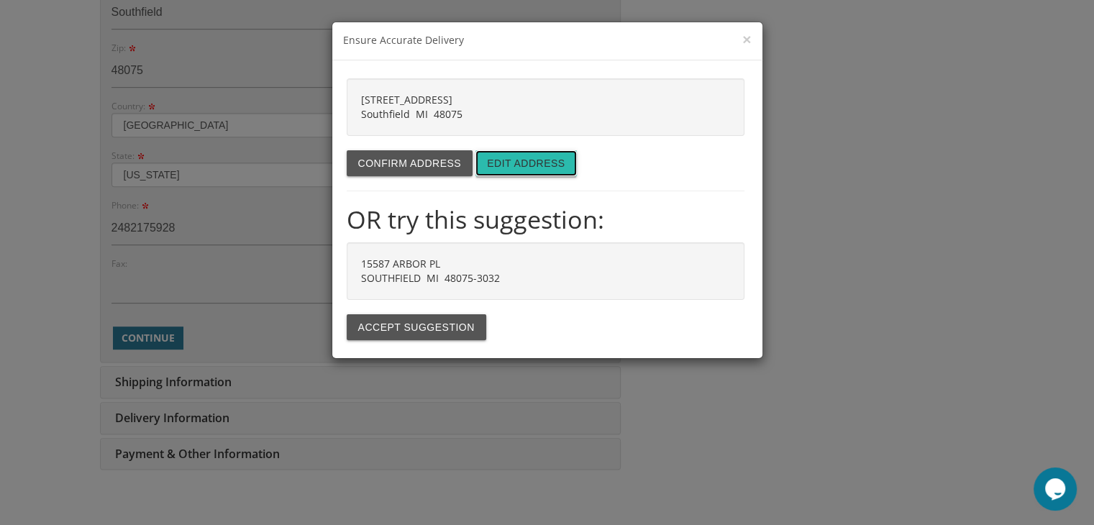
click at [524, 156] on button "Edit address" at bounding box center [525, 163] width 101 height 26
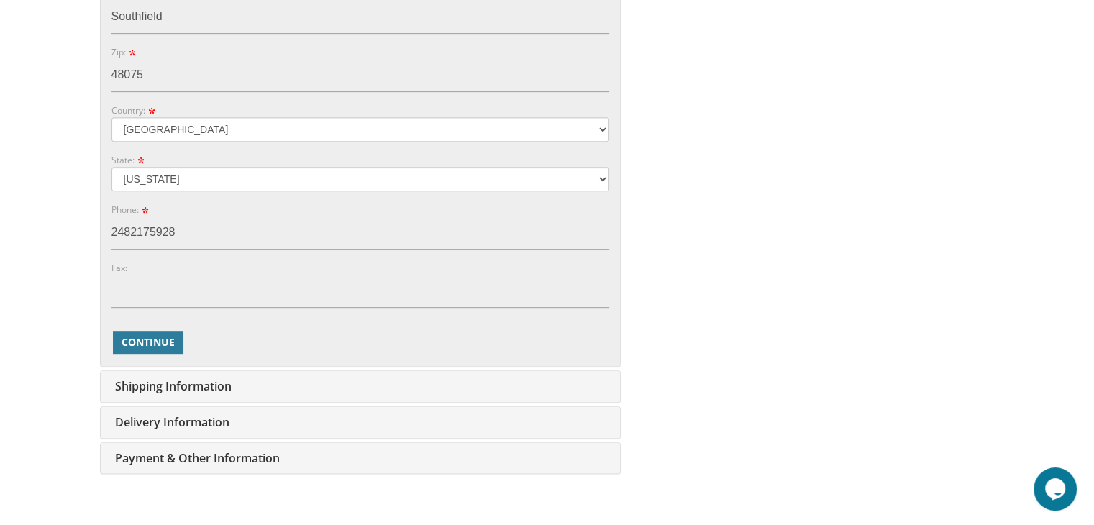
scroll to position [705, 0]
click at [141, 337] on span "Continue" at bounding box center [148, 340] width 53 height 14
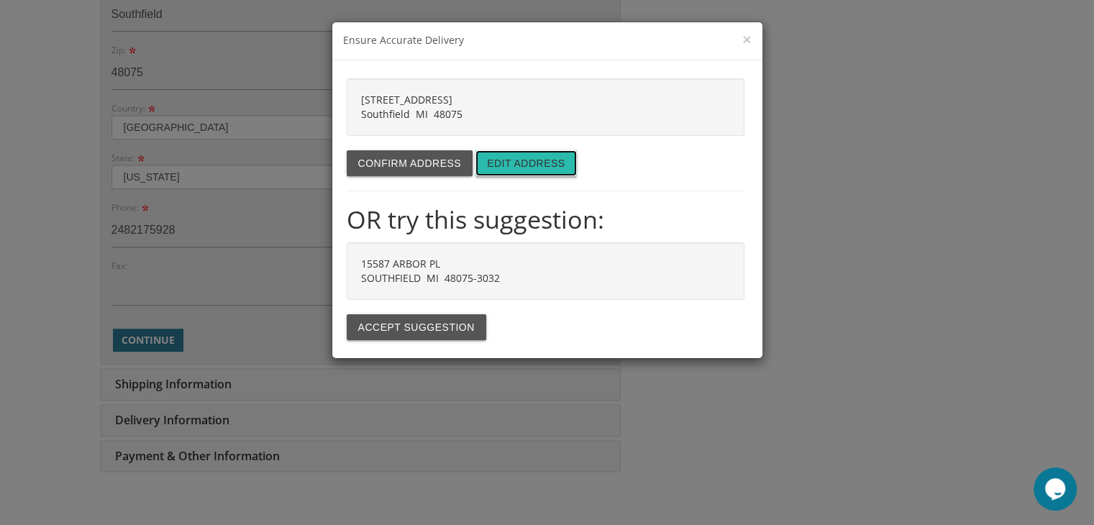
click at [521, 163] on button "Edit address" at bounding box center [525, 163] width 101 height 26
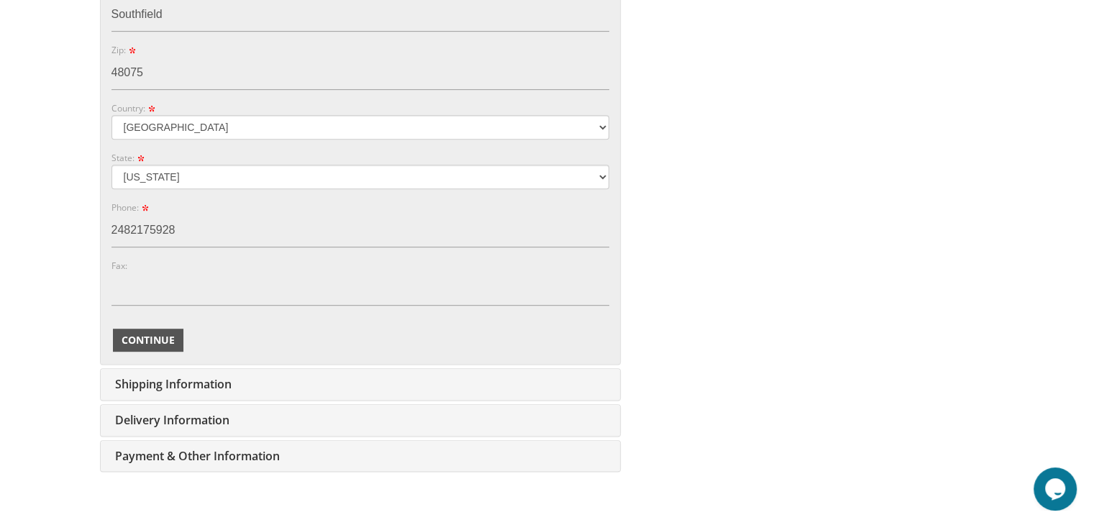
click at [145, 333] on span "Continue" at bounding box center [148, 340] width 53 height 14
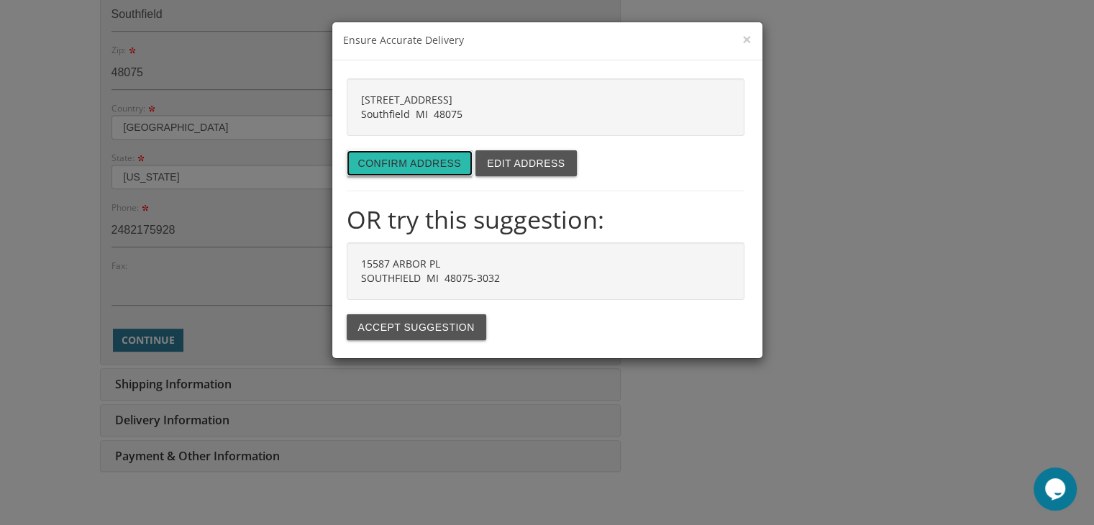
click at [432, 168] on button "Confirm address" at bounding box center [410, 163] width 127 height 26
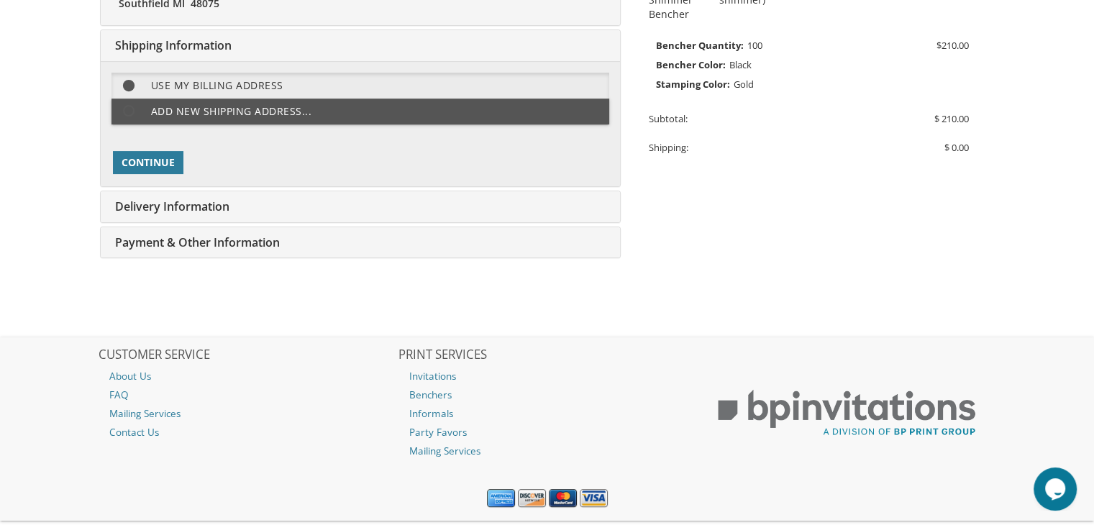
scroll to position [360, 0]
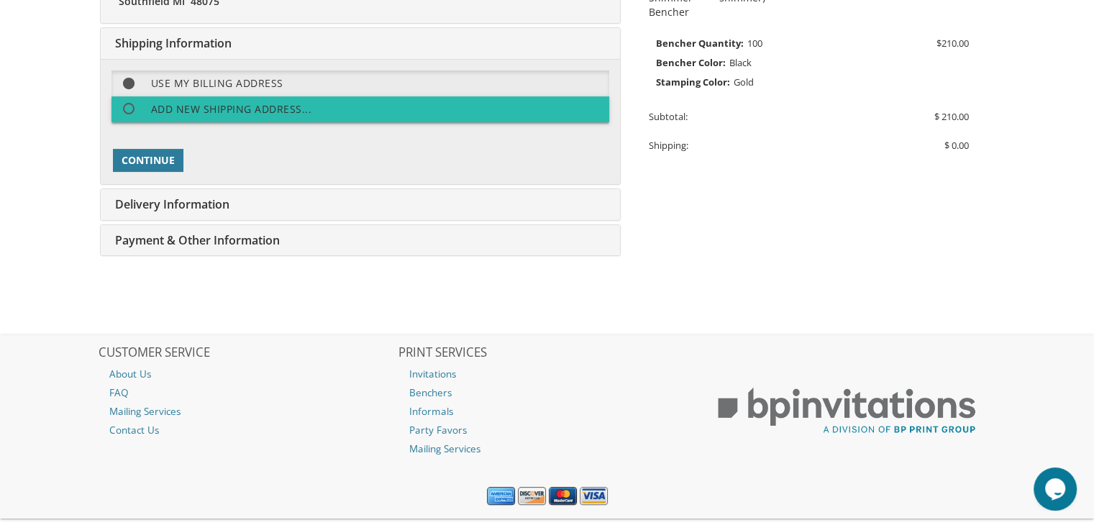
click at [291, 107] on label "Add new shipping address..." at bounding box center [360, 109] width 498 height 26
select select "MI"
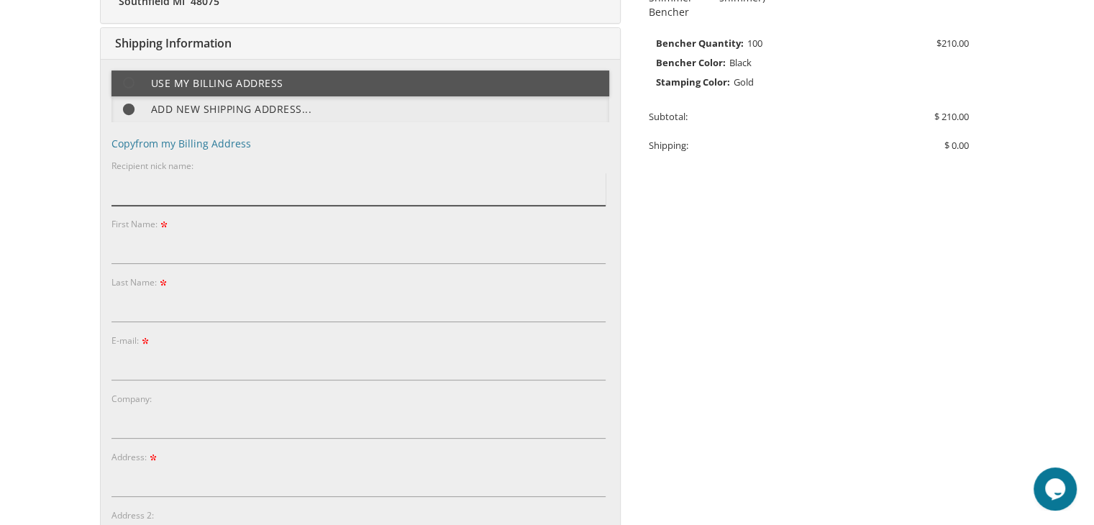
click at [162, 188] on input "Recipient nick name:" at bounding box center [358, 189] width 494 height 33
type input "Kravetz"
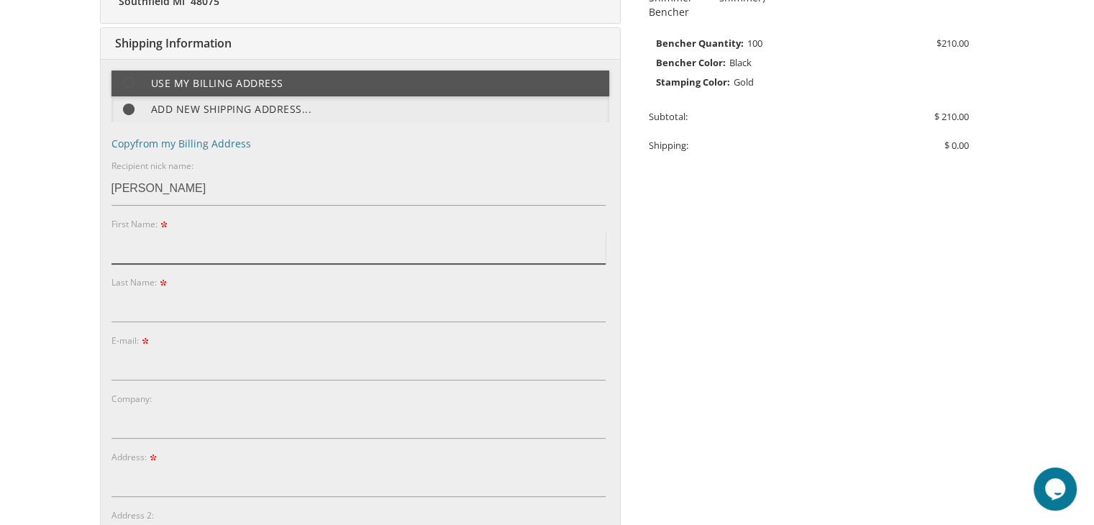
click at [155, 245] on input "First Name:" at bounding box center [358, 247] width 494 height 33
type input "1"
type input "Elkie"
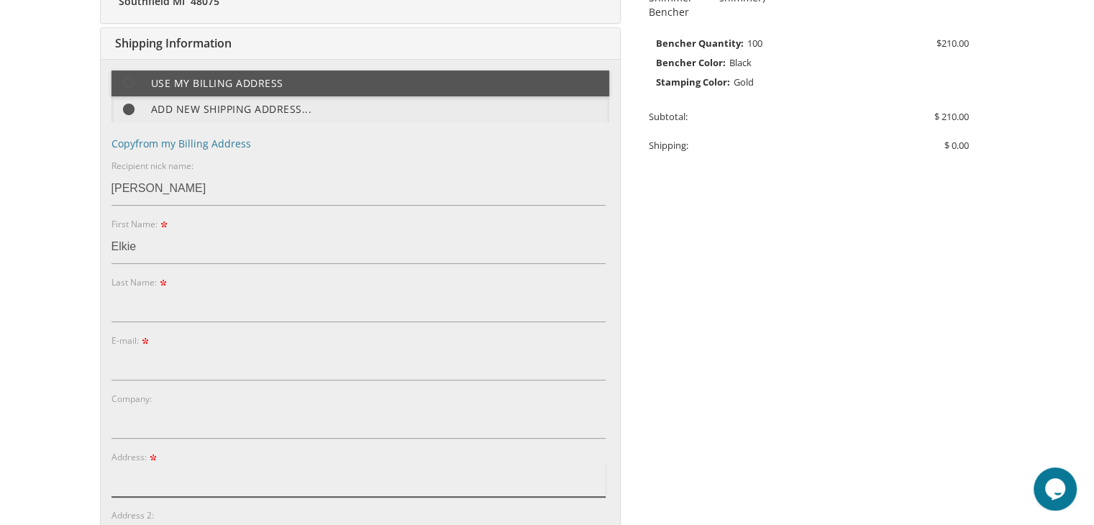
click at [193, 485] on input "Address:" at bounding box center [358, 480] width 494 height 33
type input "155 Somerset"
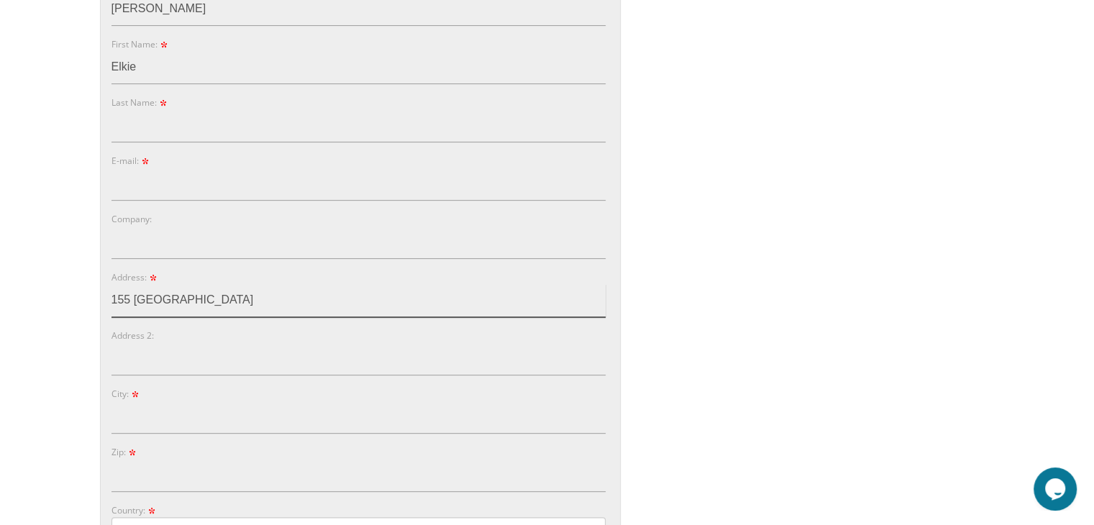
scroll to position [545, 0]
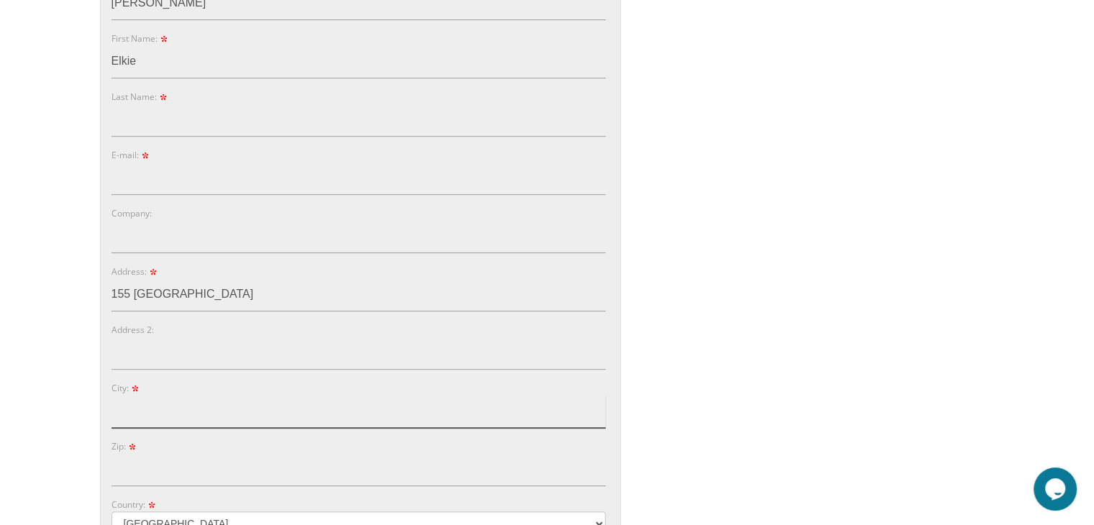
click at [152, 395] on input "City:" at bounding box center [358, 411] width 494 height 33
type input "Lakewood"
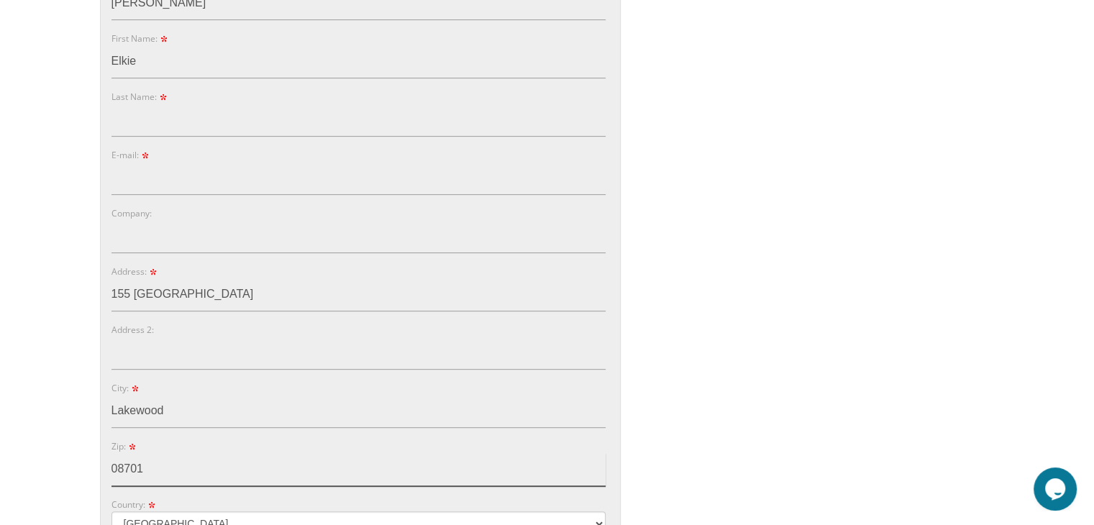
type input "08701"
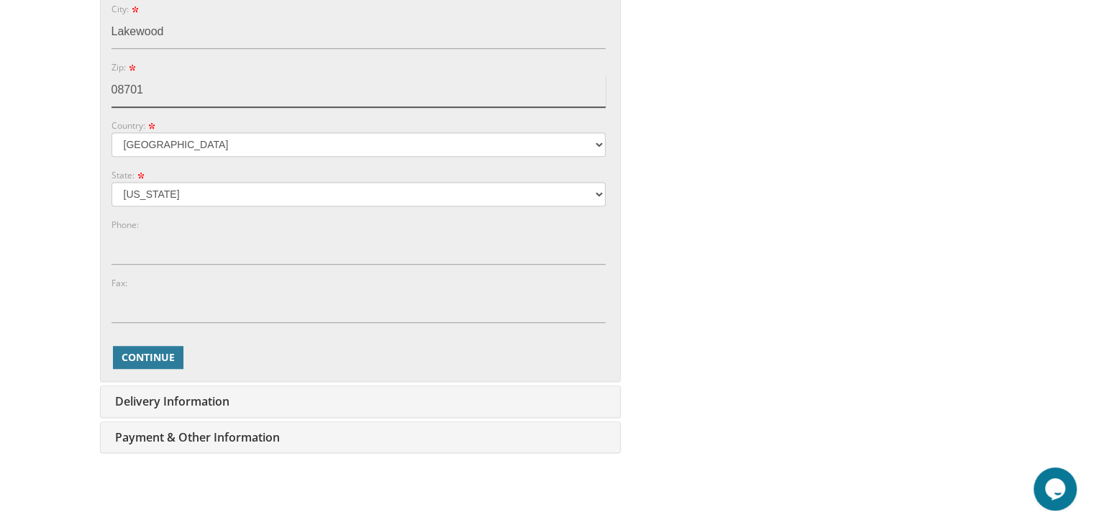
scroll to position [926, 0]
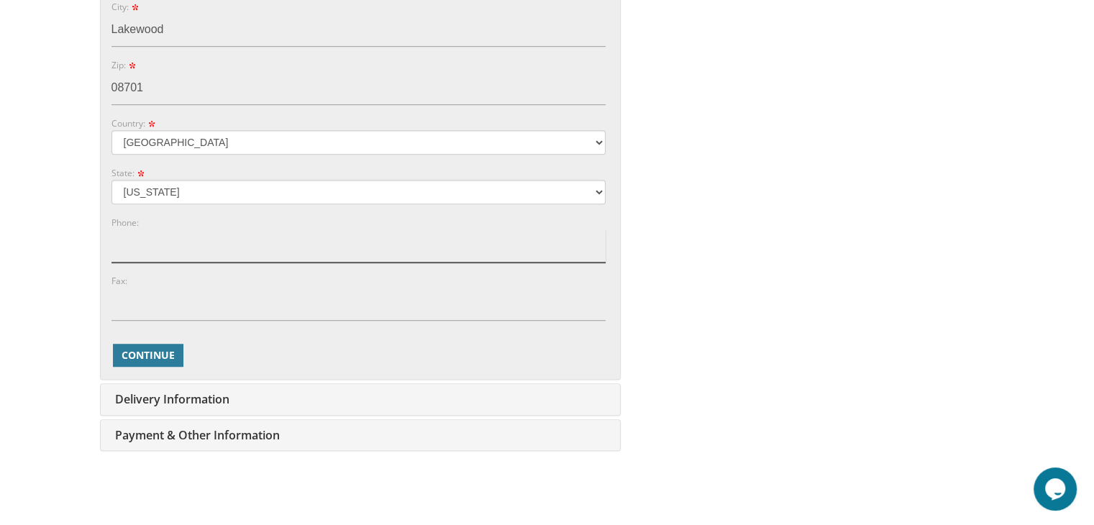
click at [120, 247] on input "Phone:" at bounding box center [358, 245] width 494 height 33
type input "2482175928"
type input "Silverstein"
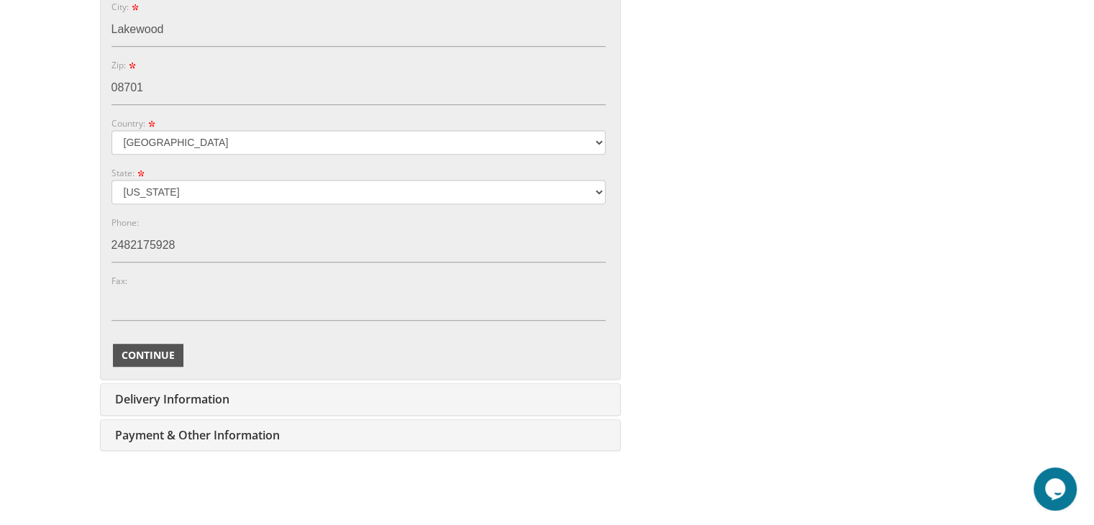
click at [161, 354] on span "Continue" at bounding box center [148, 355] width 53 height 14
click at [161, 352] on span "Continue" at bounding box center [148, 355] width 53 height 14
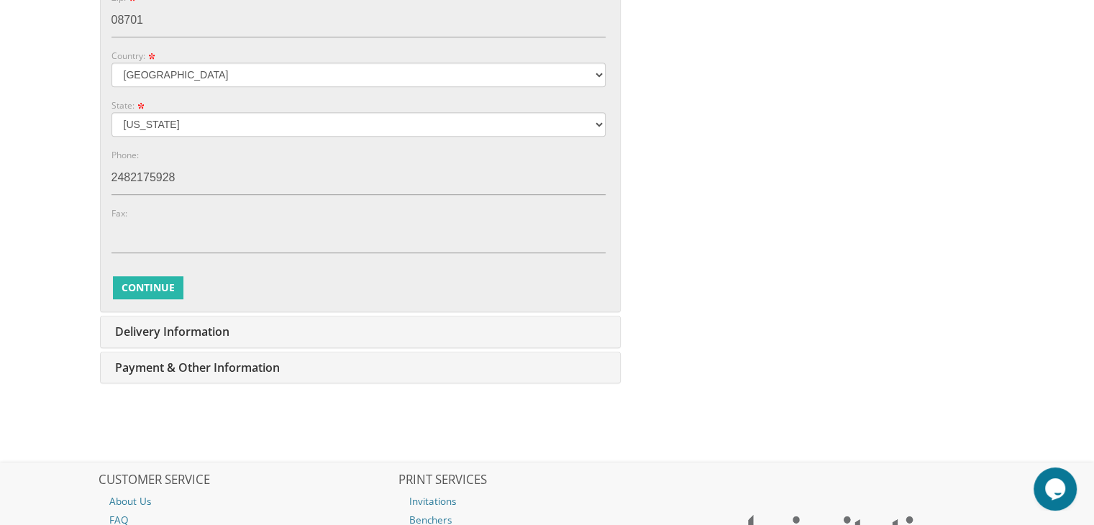
scroll to position [1021, 0]
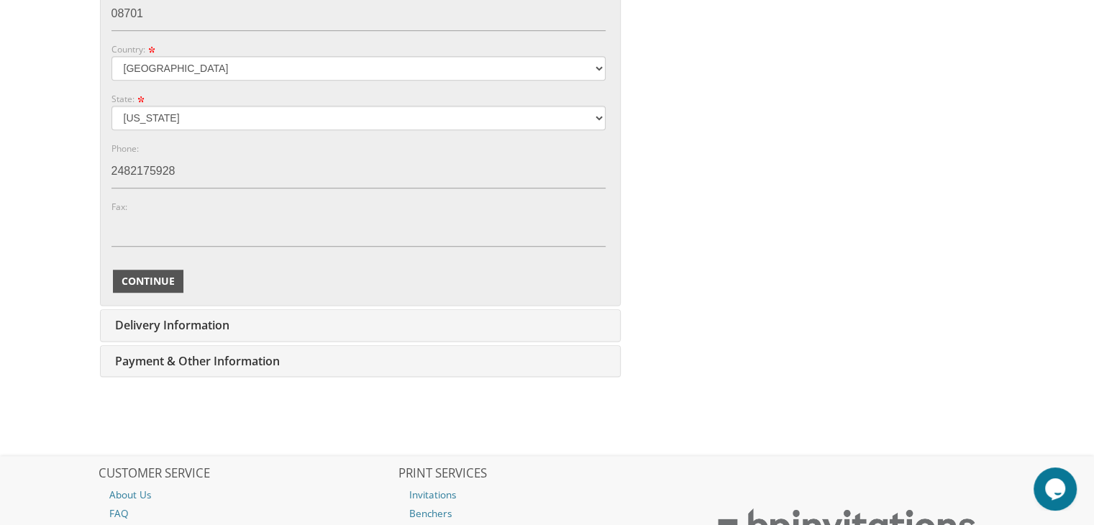
click at [168, 280] on span "Continue" at bounding box center [148, 281] width 53 height 14
click at [155, 274] on span "Continue" at bounding box center [148, 281] width 53 height 14
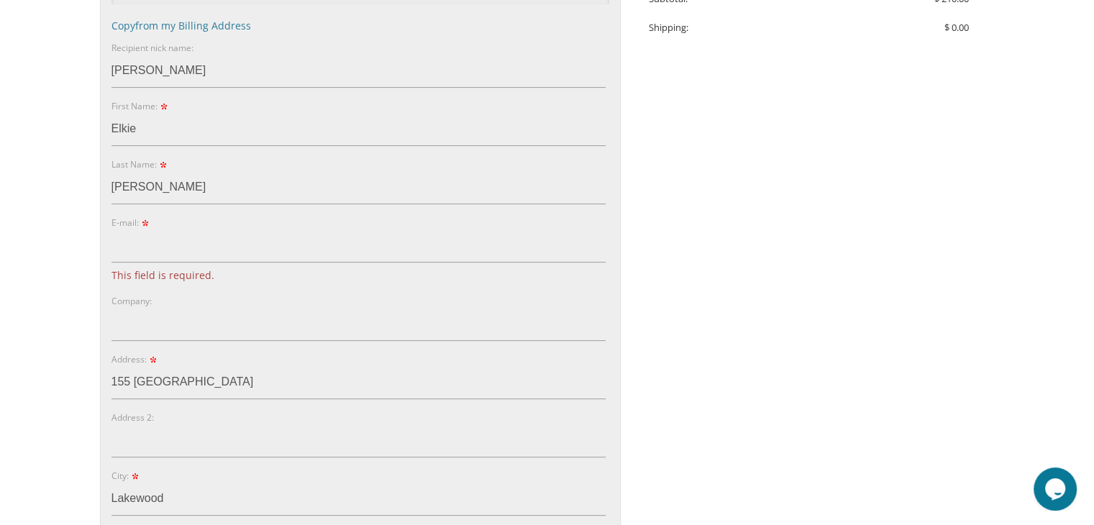
scroll to position [473, 0]
click at [142, 245] on input "E-mail:" at bounding box center [358, 250] width 494 height 33
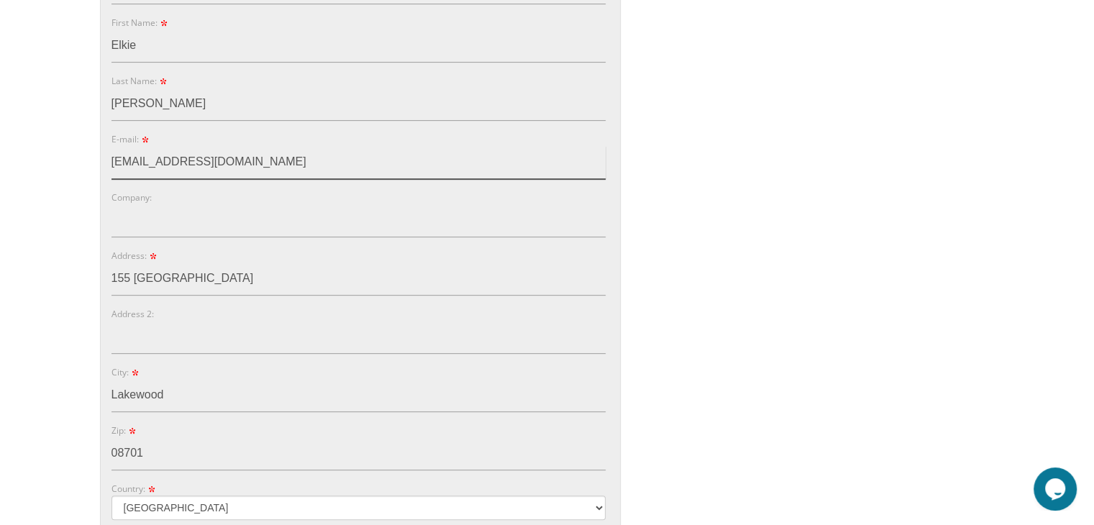
scroll to position [460, 0]
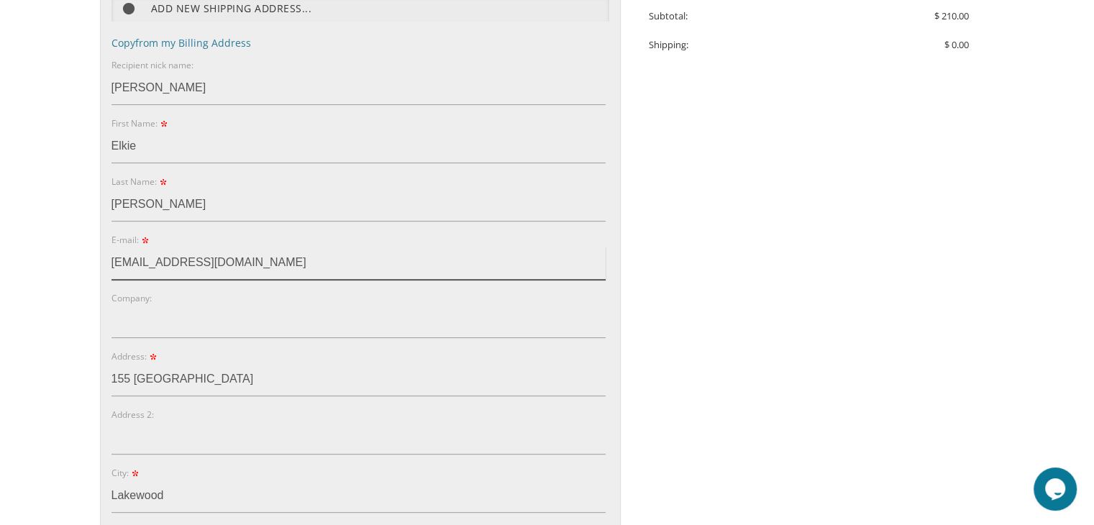
type input "elkiesilverstein@gmail.com"
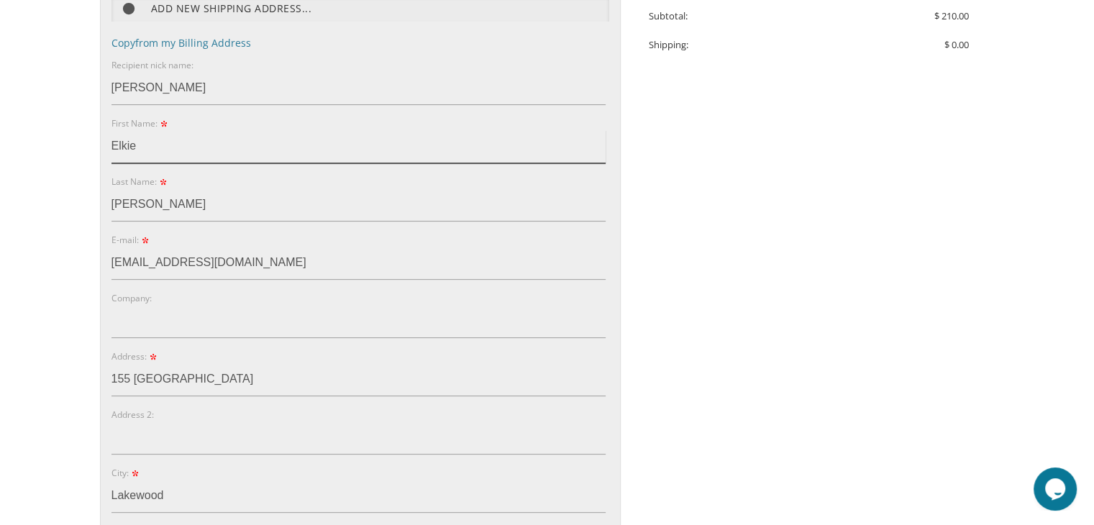
click at [135, 145] on input "Elkie" at bounding box center [358, 146] width 494 height 33
type input "E"
type input "Sora Nechama"
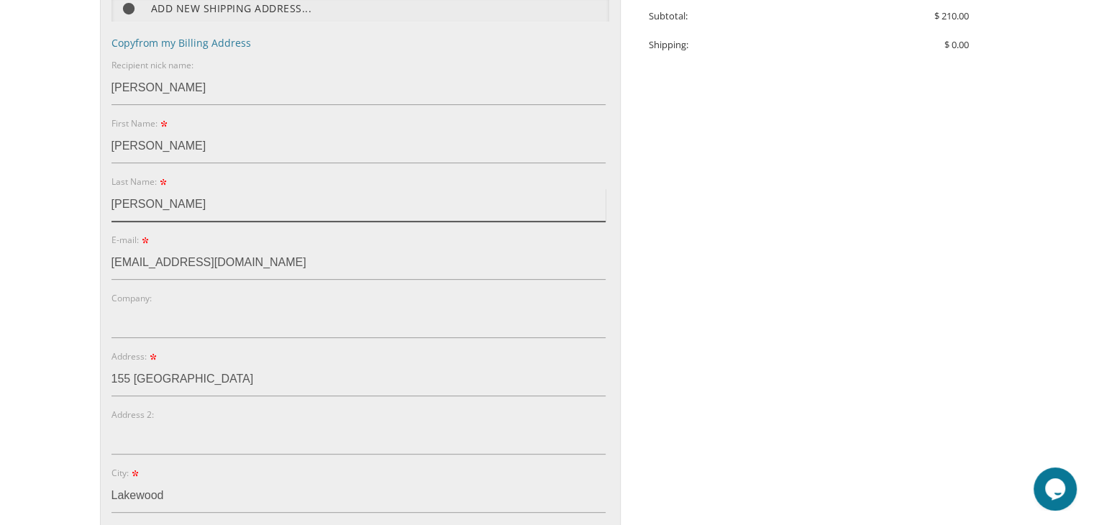
click at [164, 206] on input "Silverstein" at bounding box center [358, 204] width 494 height 33
type input "S"
type input "Kravetz"
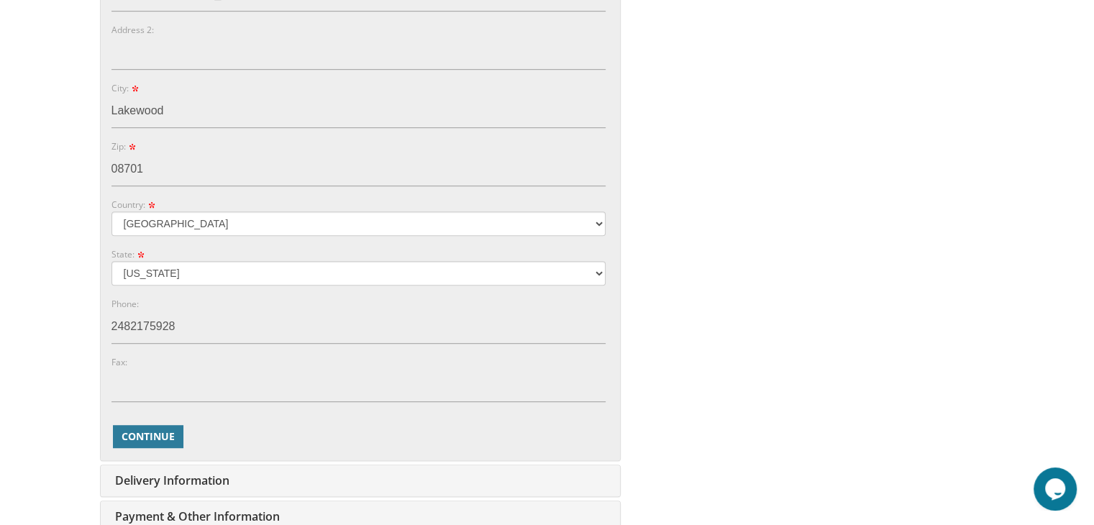
scroll to position [849, 0]
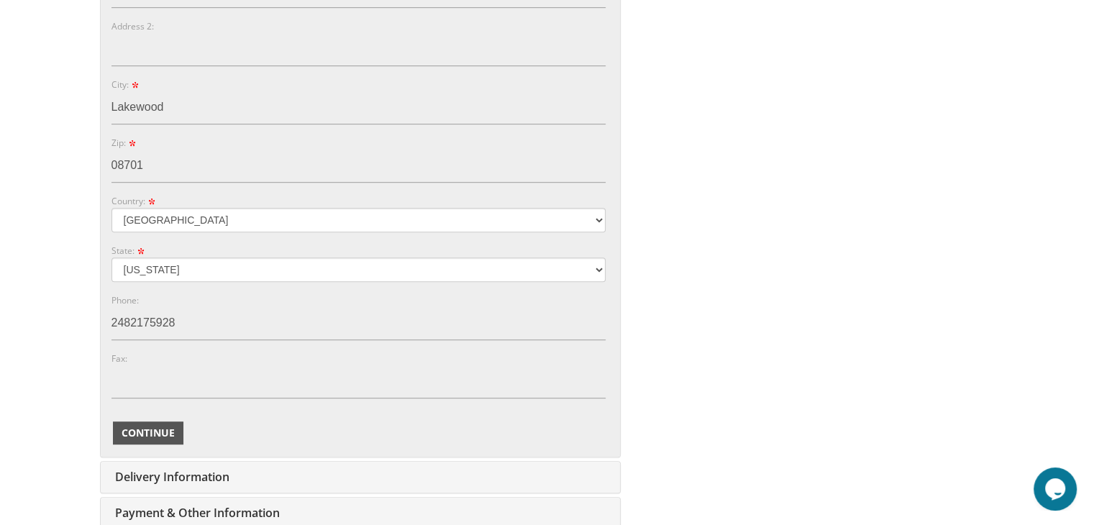
click at [152, 429] on span "Continue" at bounding box center [148, 433] width 53 height 14
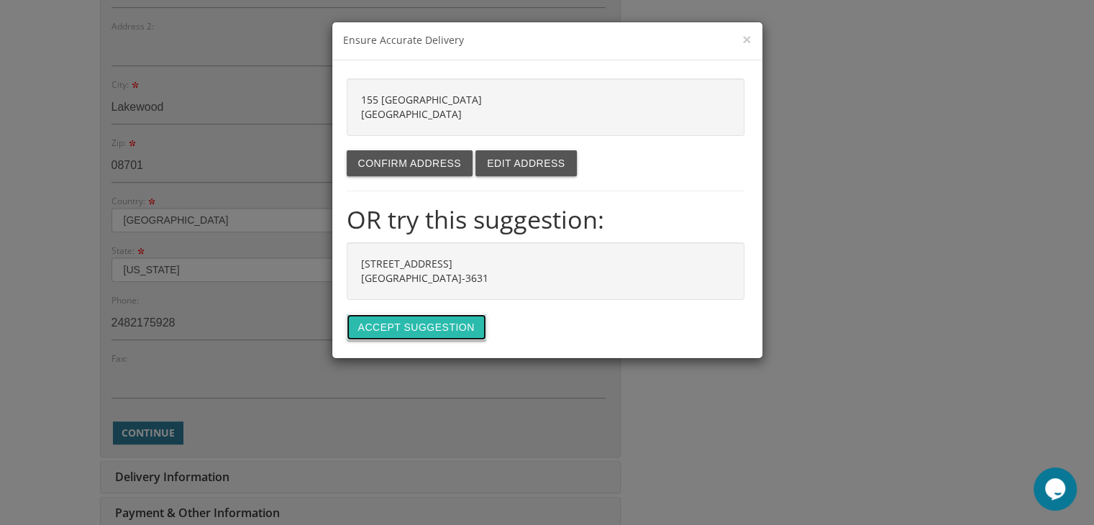
click at [439, 330] on button "Accept suggestion" at bounding box center [417, 327] width 140 height 26
type input "[STREET_ADDRESS]"
type input "LAKEWOOD"
type input "08701-3631"
select select "NJ"
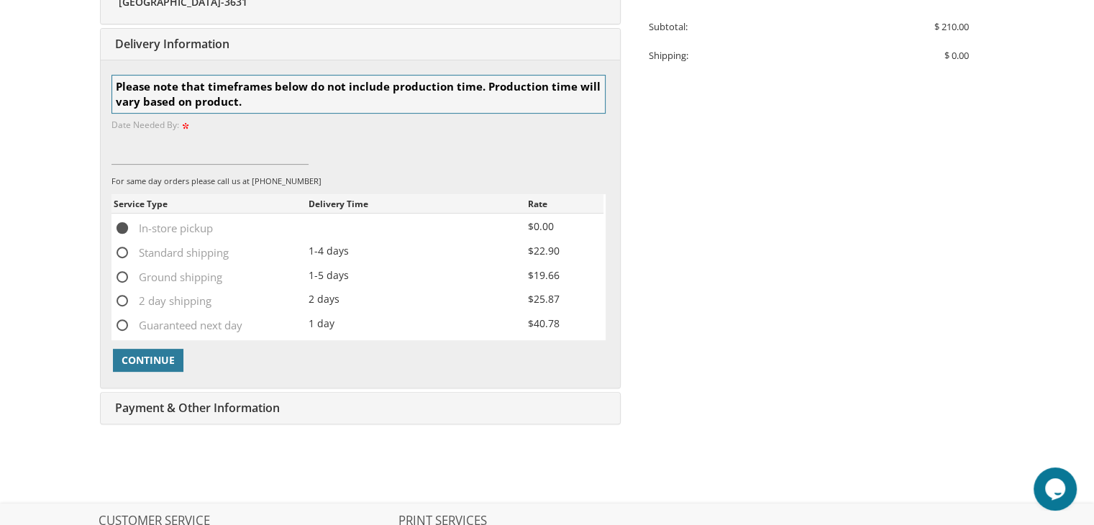
scroll to position [460, 0]
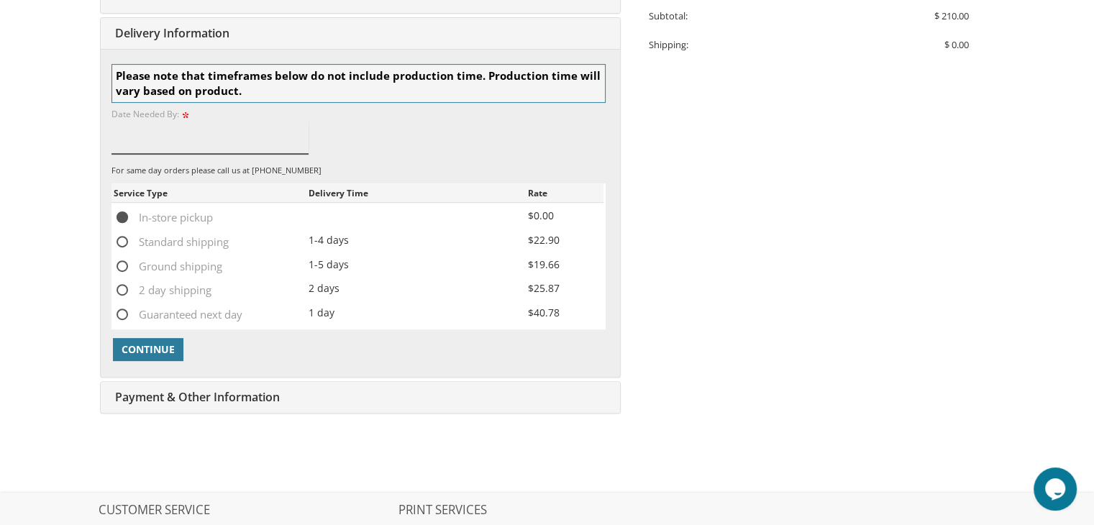
click at [130, 145] on input at bounding box center [210, 137] width 198 height 33
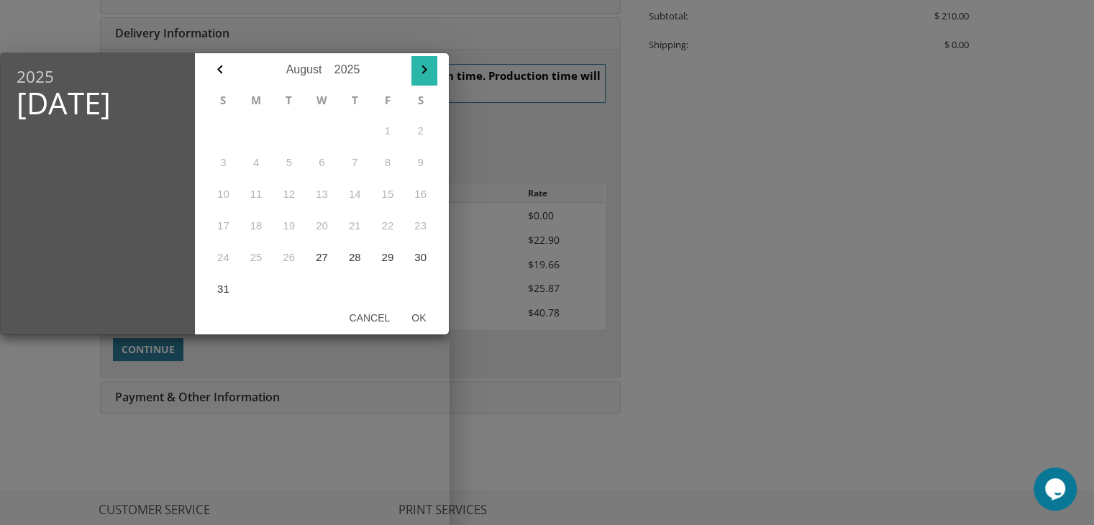
click at [416, 68] on icon "button" at bounding box center [424, 69] width 17 height 17
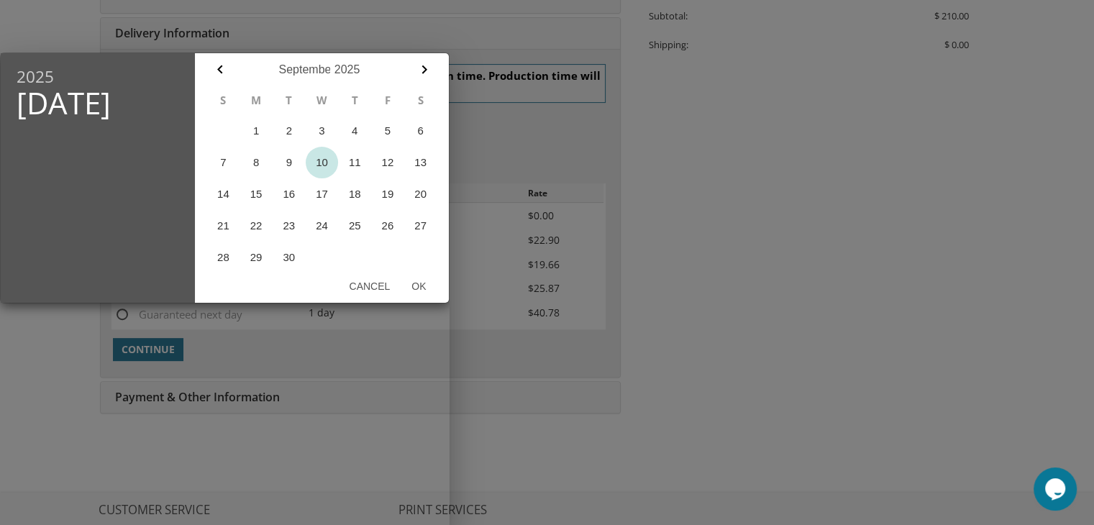
click at [319, 158] on button "10" at bounding box center [322, 163] width 33 height 32
click at [420, 280] on button "Ok" at bounding box center [419, 286] width 36 height 26
type input "Sep 10, 2025"
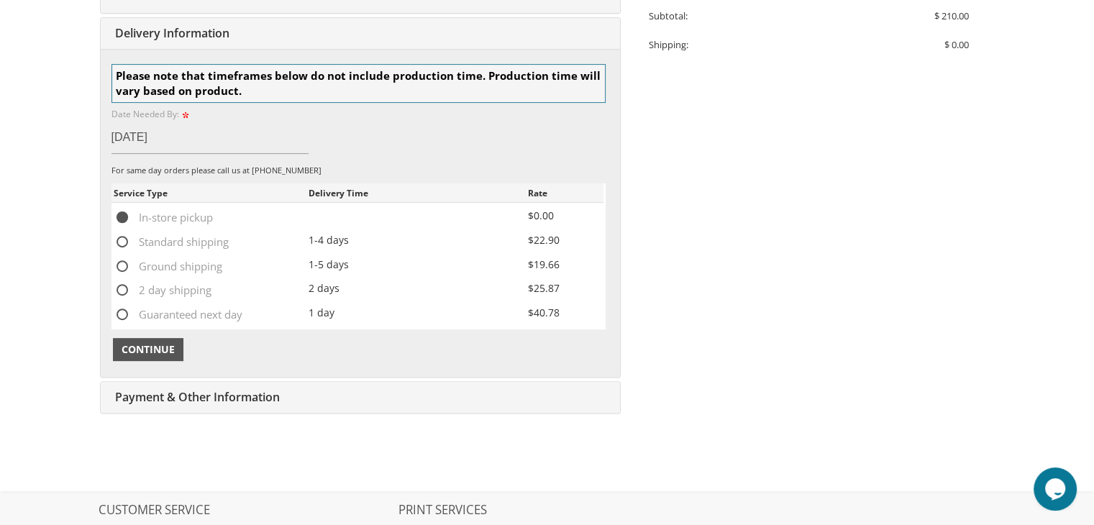
click at [171, 343] on span "Continue" at bounding box center [148, 349] width 53 height 14
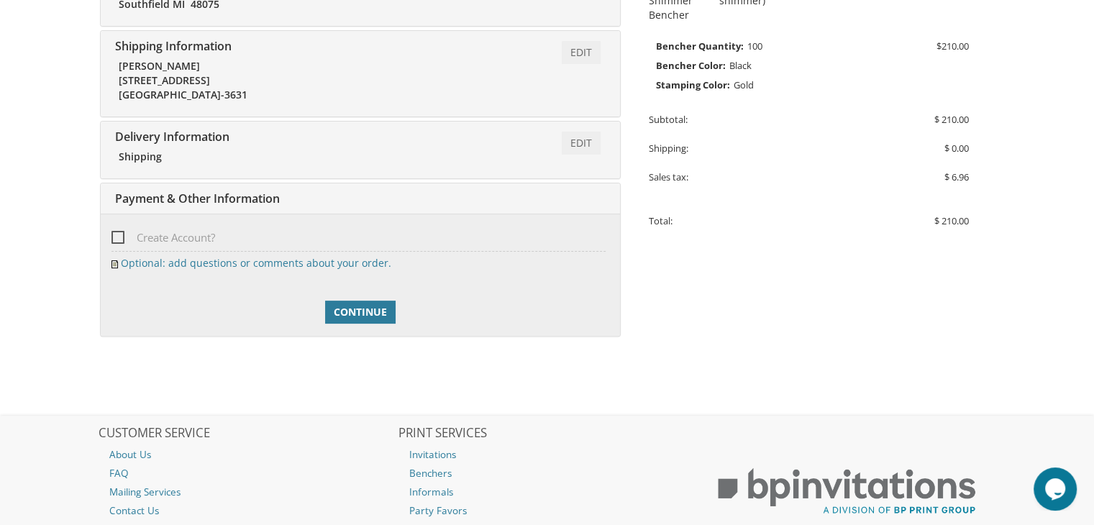
scroll to position [367, 0]
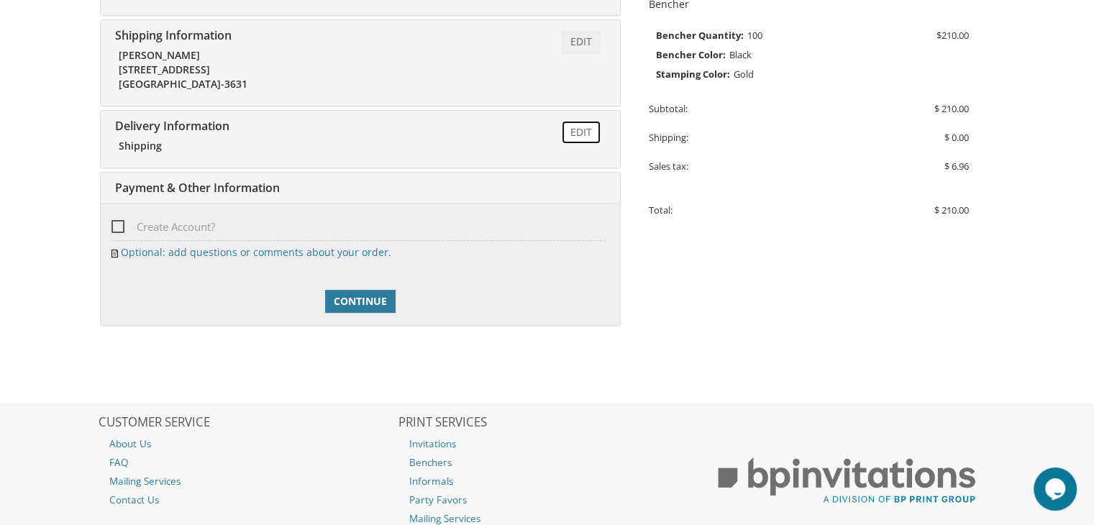
click at [583, 134] on link "Edit" at bounding box center [581, 132] width 39 height 23
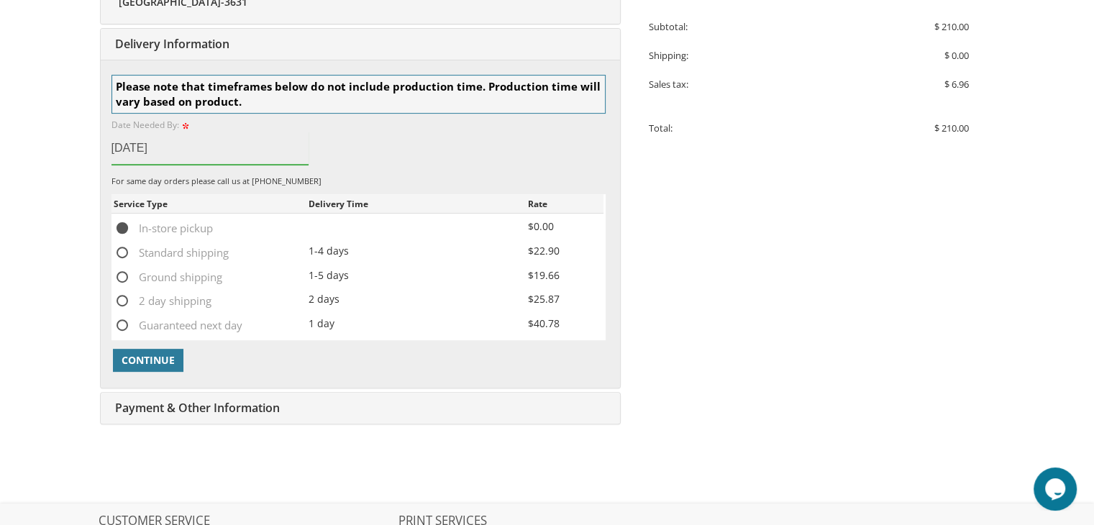
scroll to position [450, 0]
click at [170, 355] on span "Continue" at bounding box center [148, 359] width 53 height 14
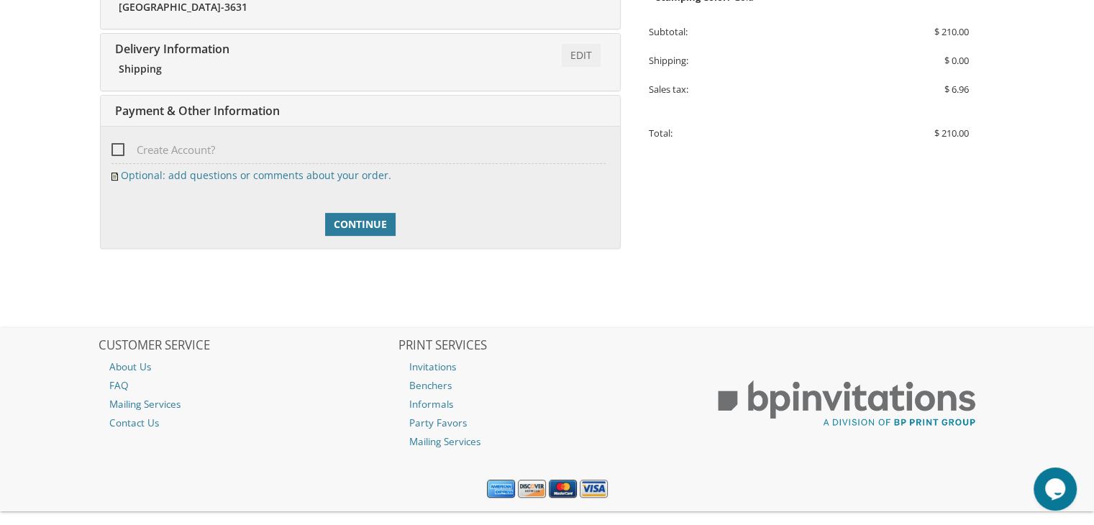
scroll to position [469, 0]
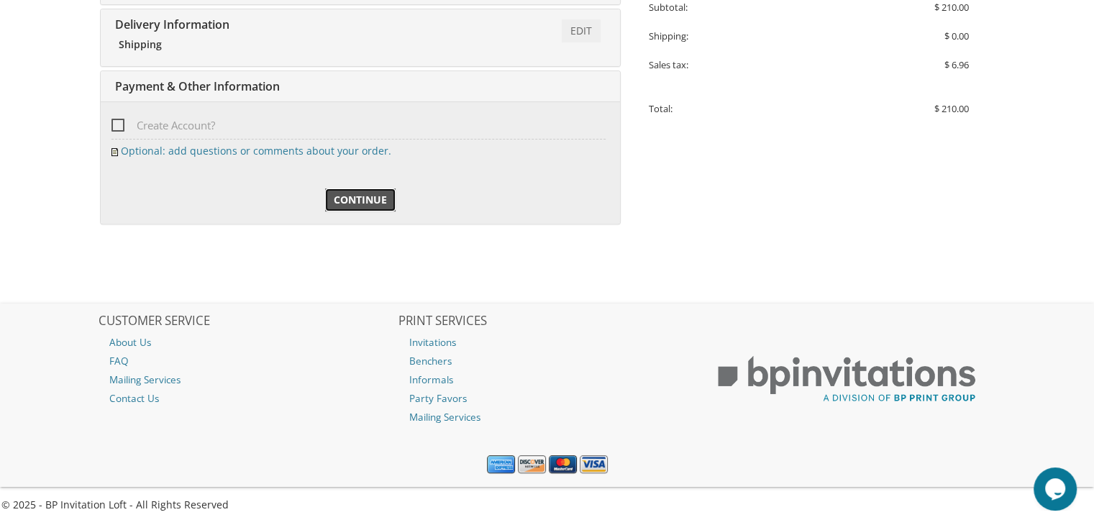
click at [352, 200] on span "Continue" at bounding box center [360, 200] width 53 height 14
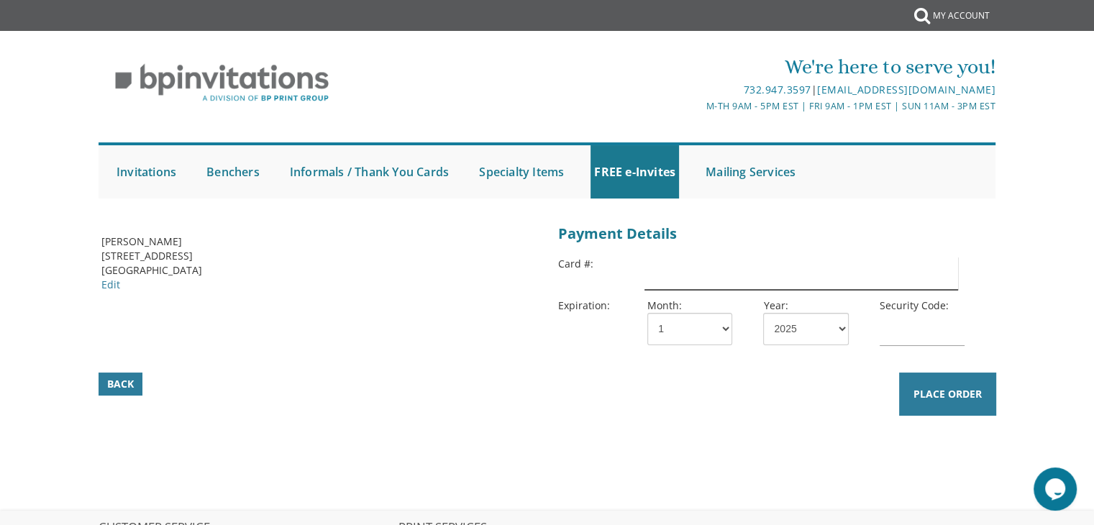
click at [644, 270] on input "text" at bounding box center [800, 273] width 313 height 33
type input "[CREDIT_CARD_NUMBER]"
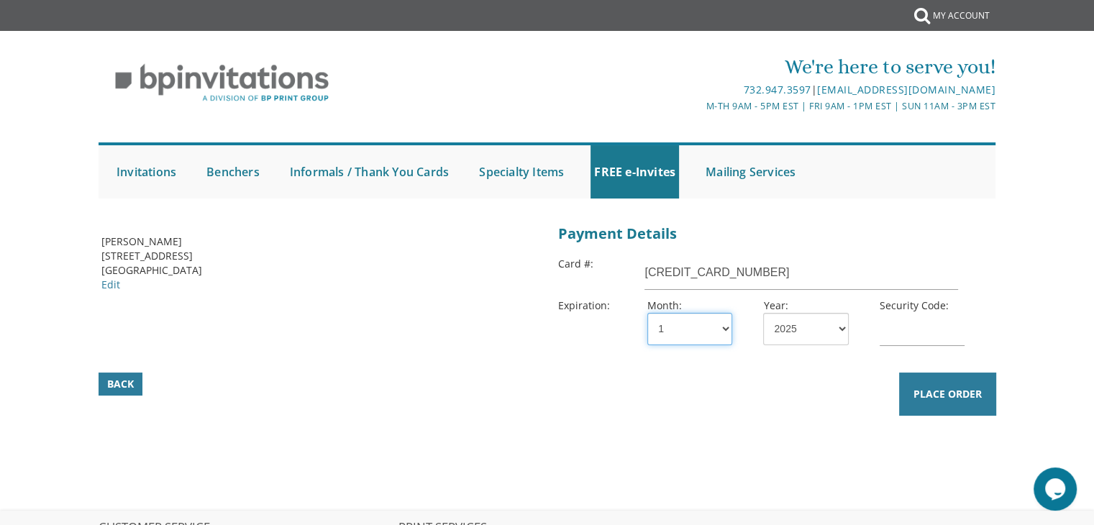
select select "07"
select select "30"
type input "5656"
click at [512, 411] on div "Back Place Order" at bounding box center [547, 392] width 929 height 50
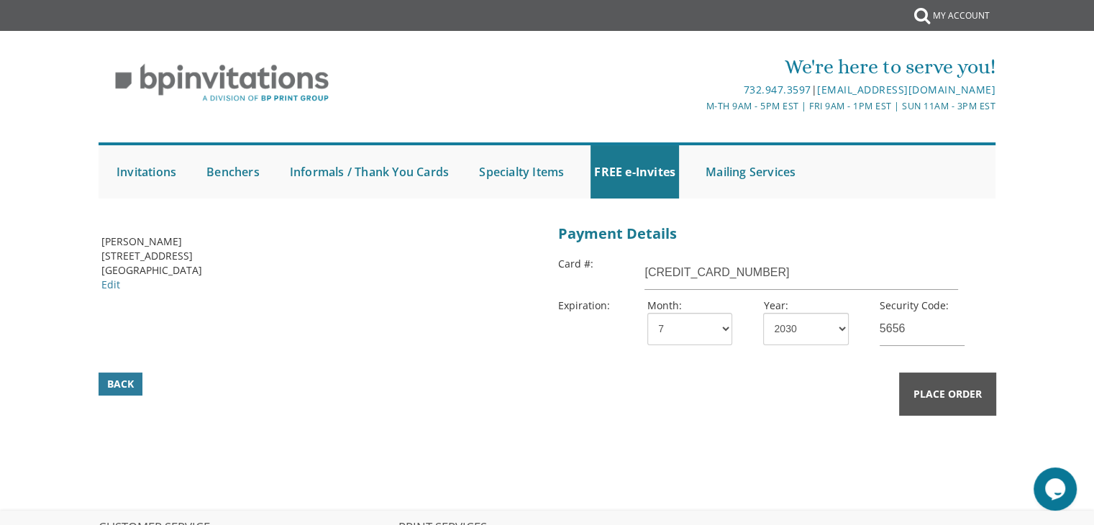
click at [922, 387] on span "Place Order" at bounding box center [947, 394] width 68 height 14
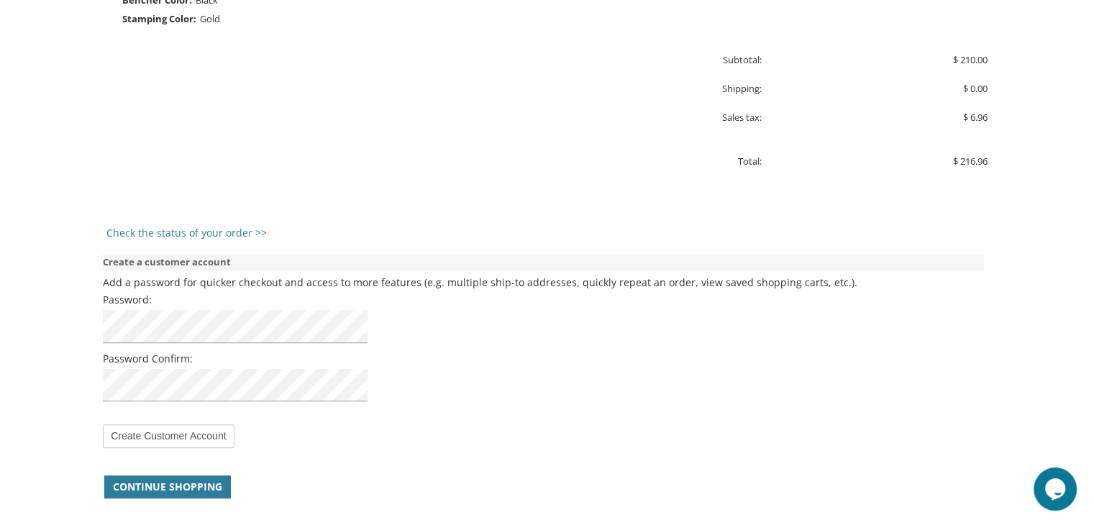
scroll to position [912, 0]
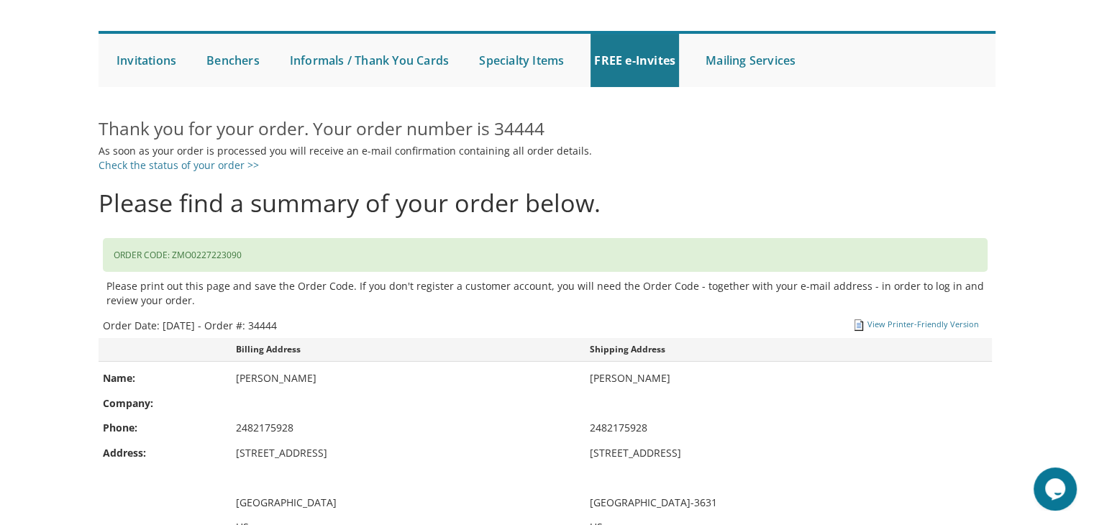
scroll to position [32, 0]
